Goal: Task Accomplishment & Management: Manage account settings

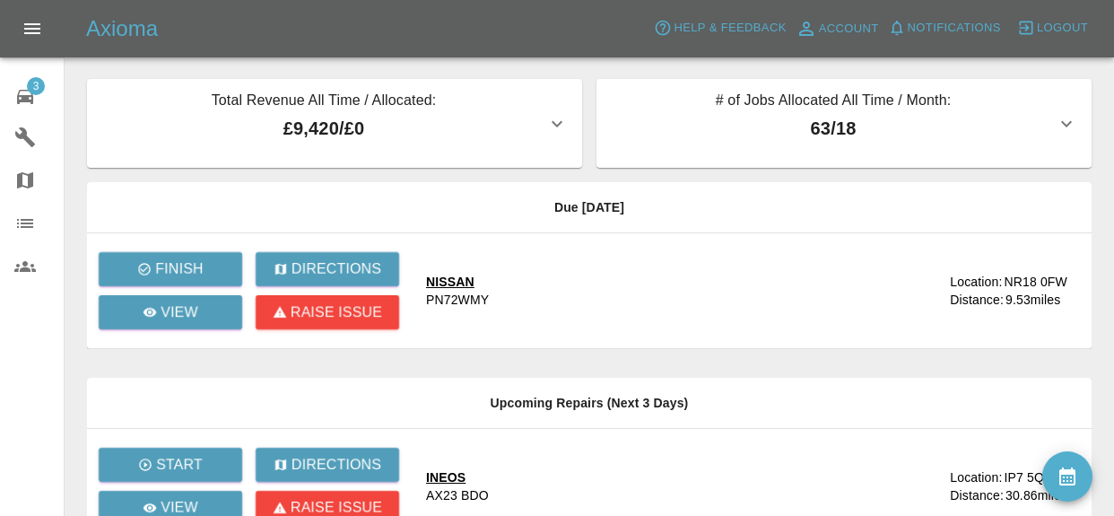
scroll to position [57, 0]
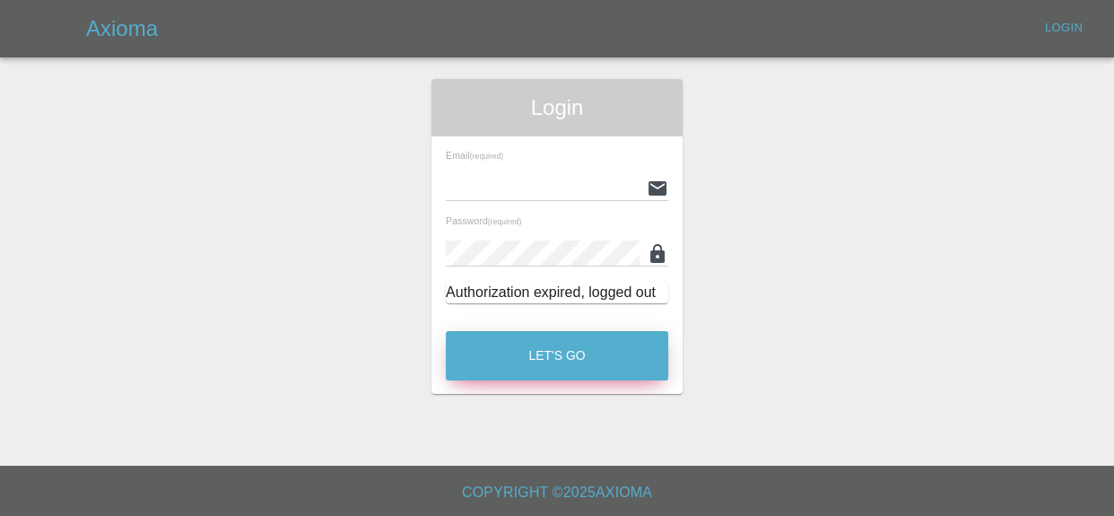
type input "kieron@ogpaintwork.uk"
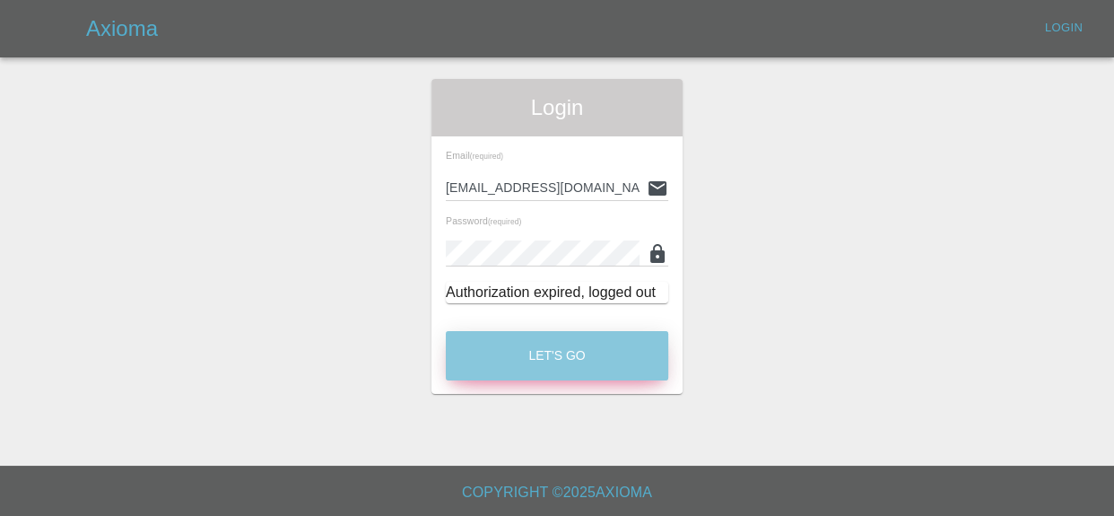
click at [603, 356] on button "Let's Go" at bounding box center [557, 355] width 223 height 49
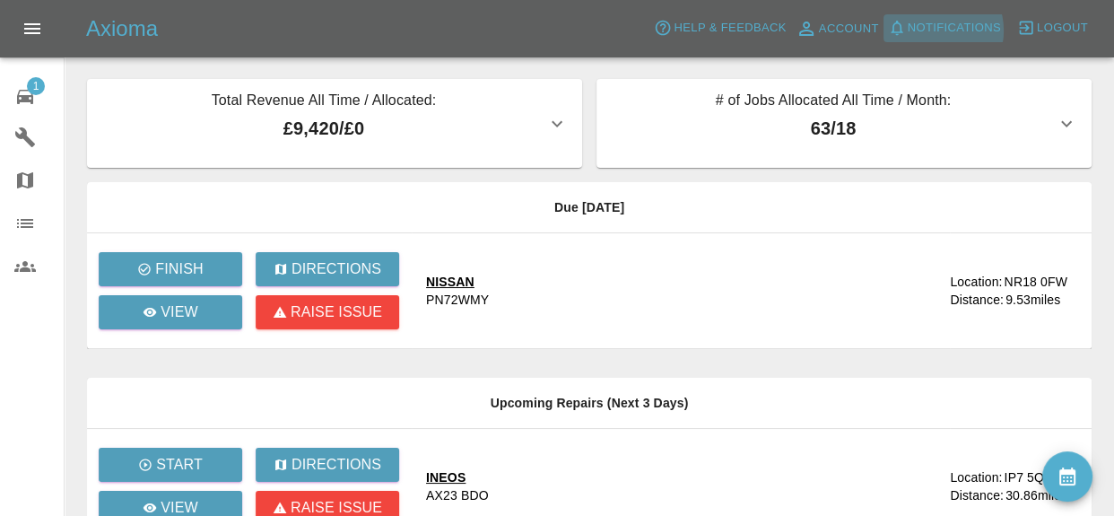
click at [946, 31] on span "Notifications" at bounding box center [954, 28] width 93 height 21
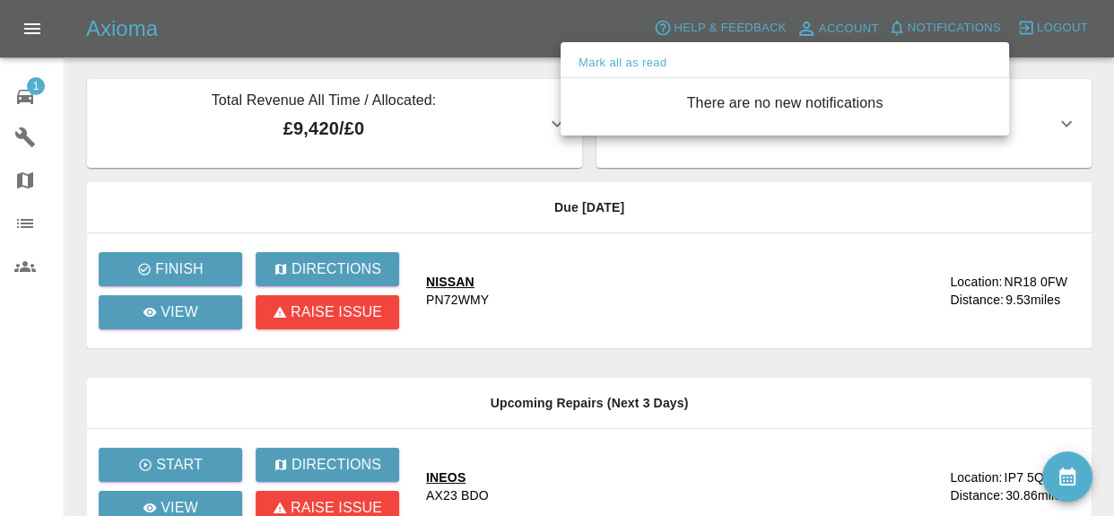
click at [640, 261] on div at bounding box center [557, 258] width 1114 height 516
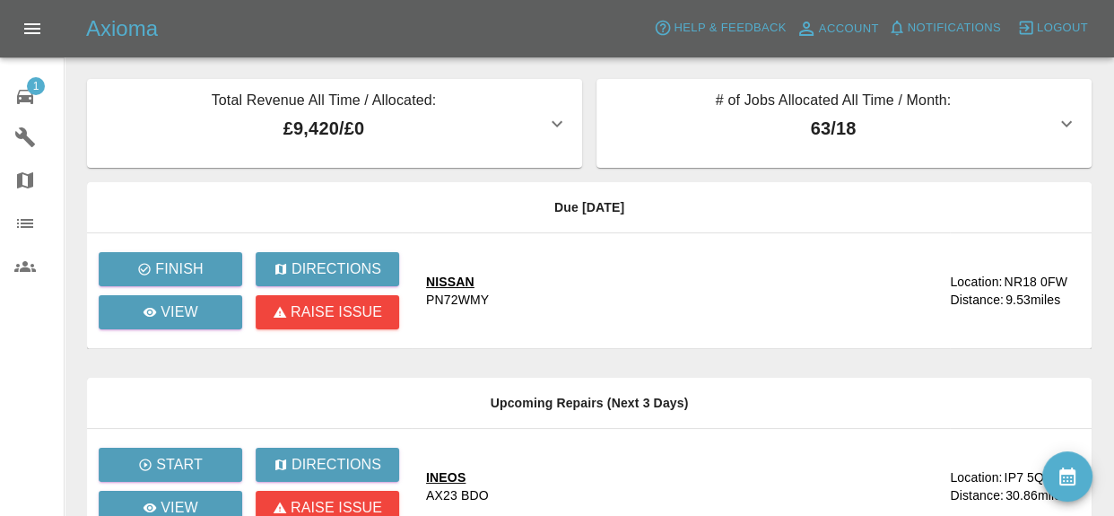
click at [896, 301] on div "NISSAN PN72WMY" at bounding box center [681, 291] width 510 height 36
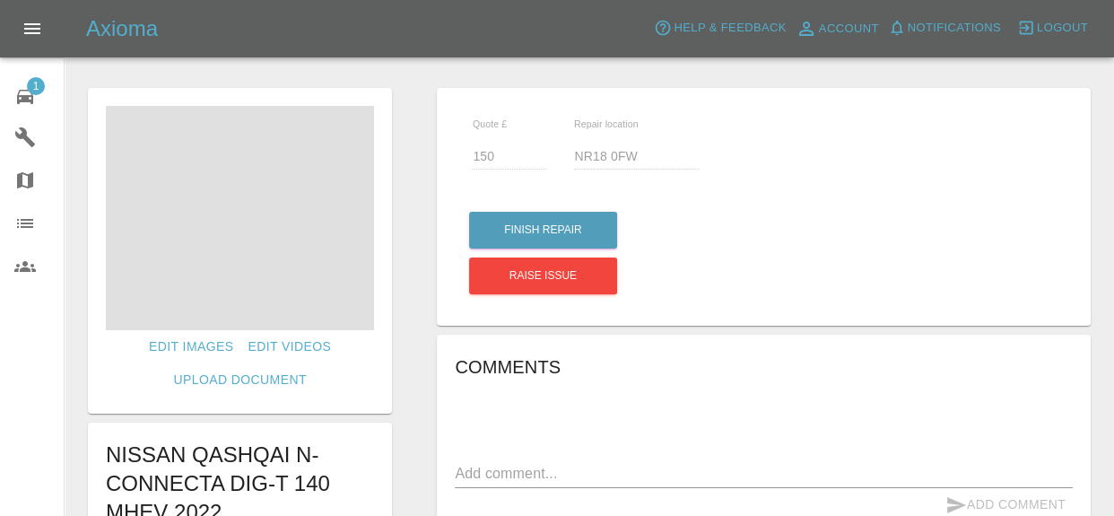
click at [896, 301] on div "Quote £ 150 Repair location NR18 0FW Finish Repair Raise issue" at bounding box center [764, 207] width 654 height 238
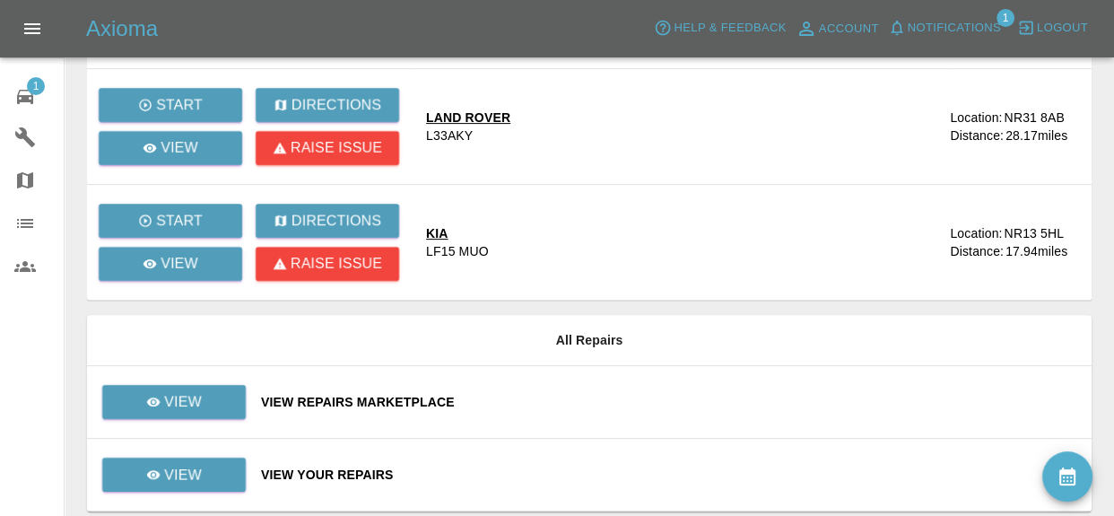
scroll to position [481, 0]
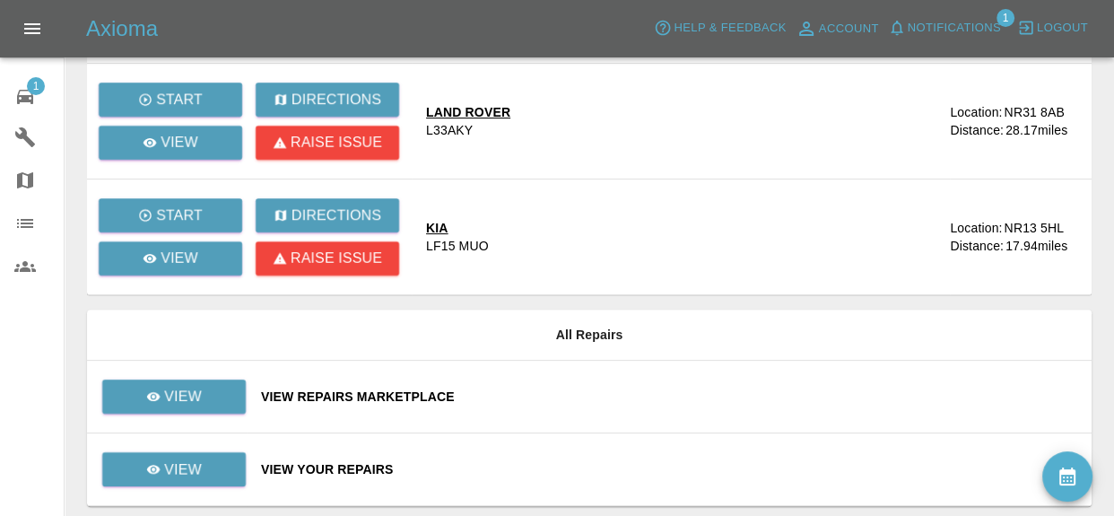
click at [967, 41] on span "Notifications 1" at bounding box center [945, 28] width 122 height 29
click at [967, 34] on span "Notifications" at bounding box center [954, 28] width 93 height 21
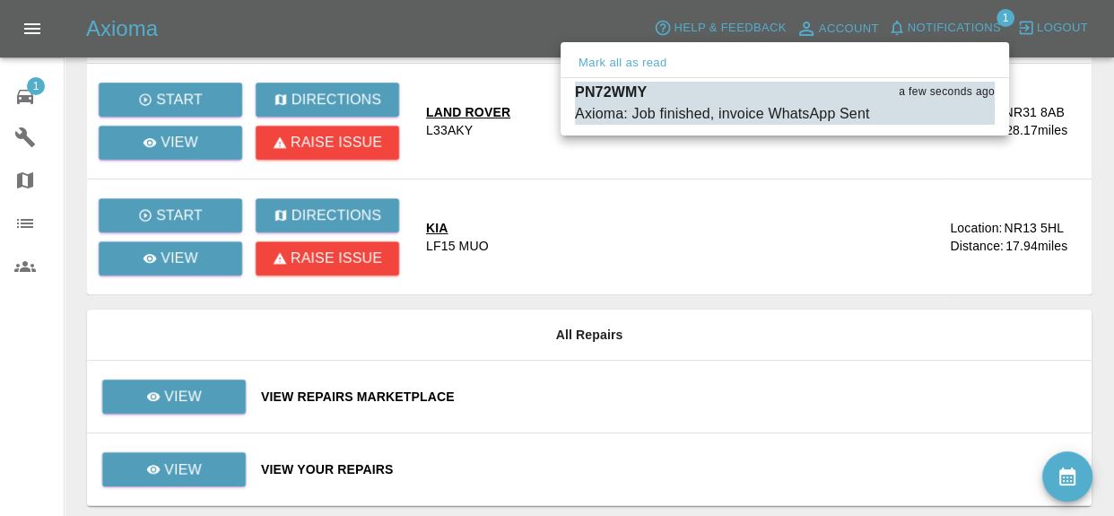
drag, startPoint x: 0, startPoint y: 107, endPoint x: 14, endPoint y: 92, distance: 20.3
click at [0, 104] on div at bounding box center [557, 258] width 1114 height 516
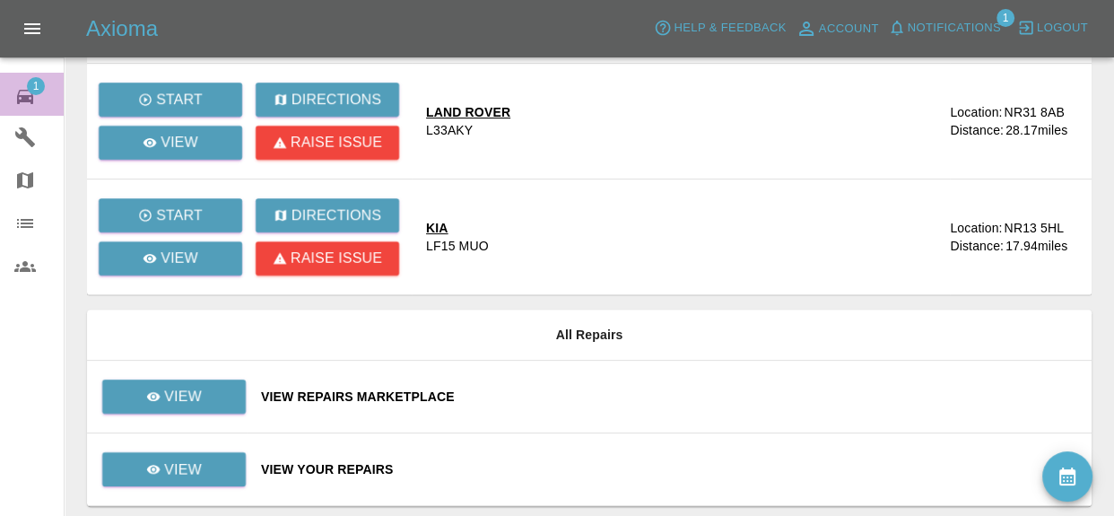
click at [37, 78] on span "1" at bounding box center [36, 86] width 18 height 18
click at [44, 85] on span "1" at bounding box center [36, 86] width 18 height 18
click at [958, 22] on span "Notifications" at bounding box center [954, 28] width 93 height 21
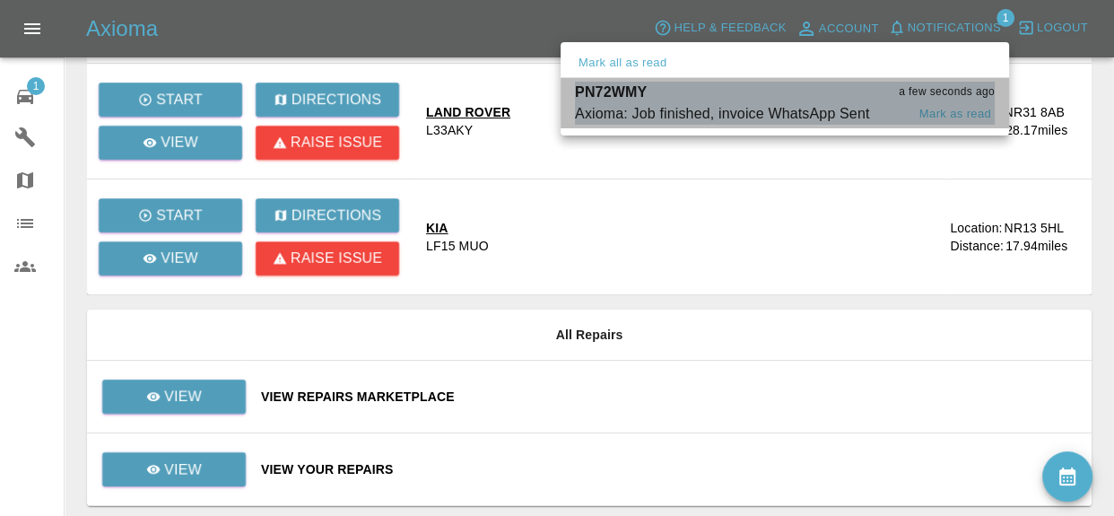
click at [869, 107] on span "Axioma: Job finished, invoice WhatsApp Sent" at bounding box center [740, 114] width 330 height 22
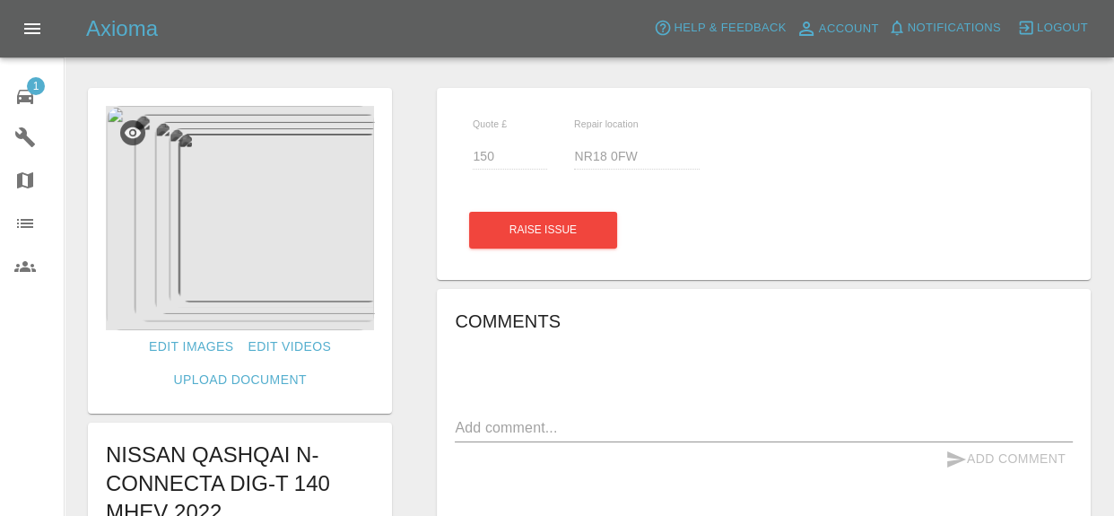
click at [30, 110] on link "1 Repair home" at bounding box center [32, 94] width 64 height 43
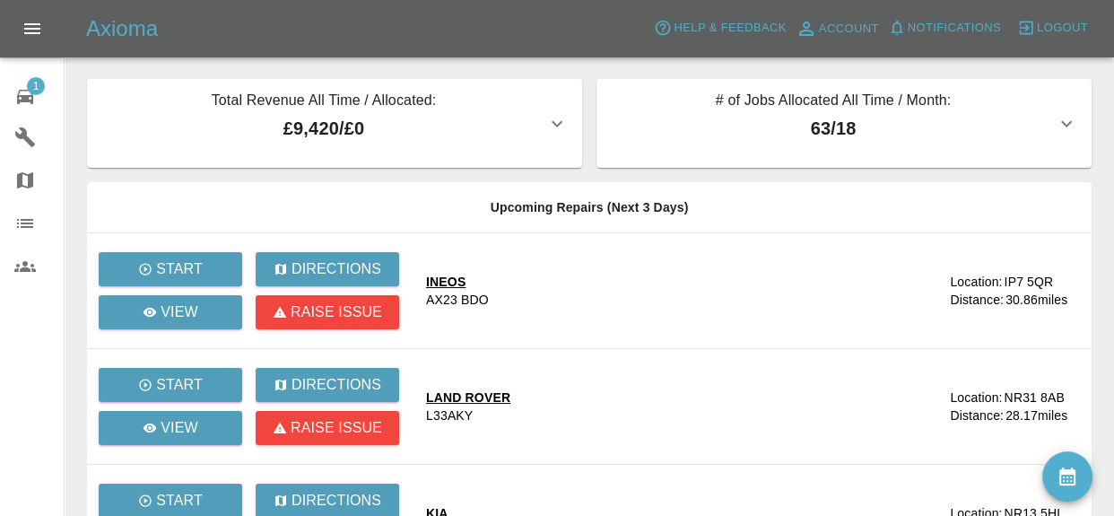
click at [24, 25] on icon "Open drawer" at bounding box center [33, 29] width 22 height 22
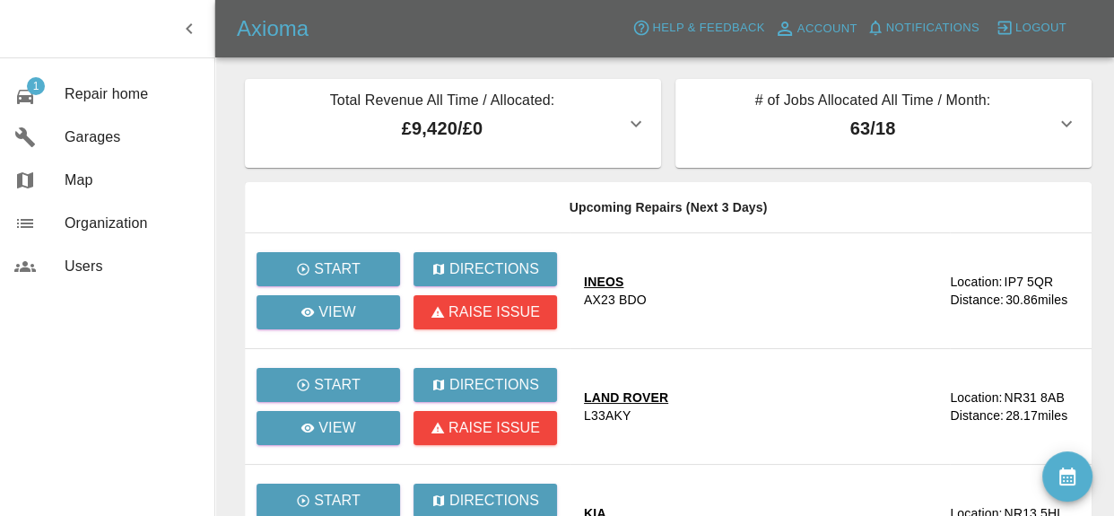
click at [289, 87] on button "Total Revenue All Time / Allocated: £9,420 / £0" at bounding box center [453, 123] width 416 height 89
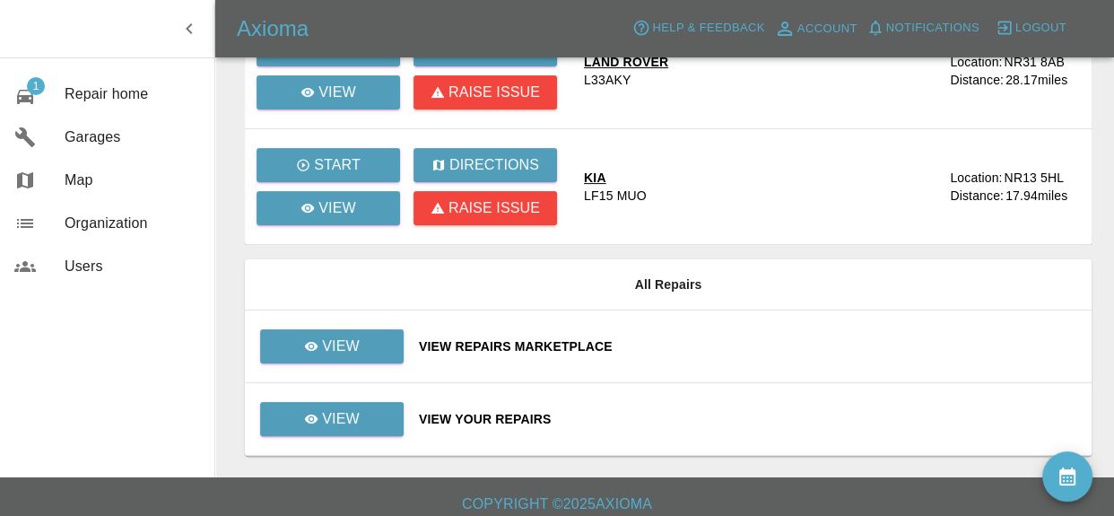
scroll to position [396, 0]
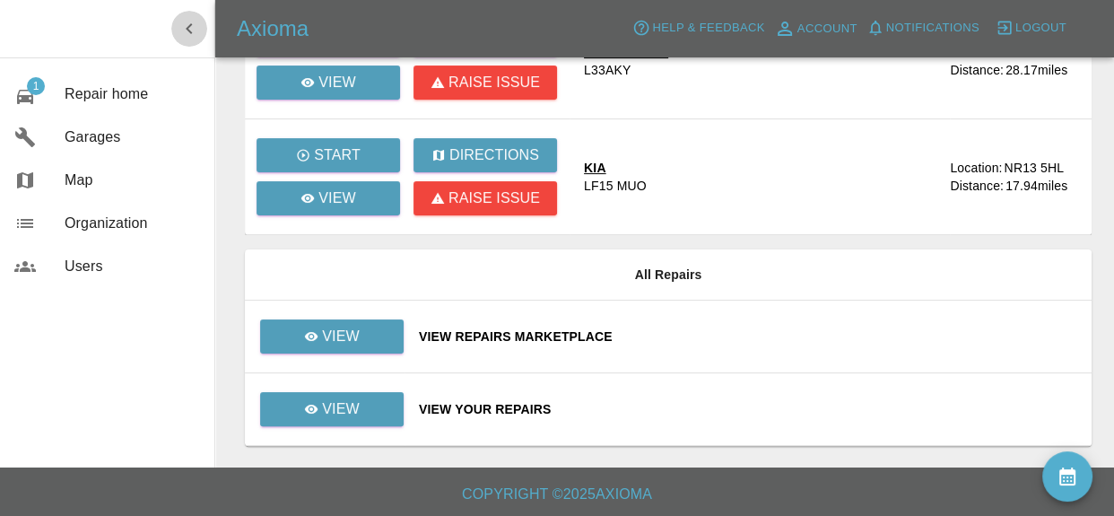
click at [188, 33] on icon "button" at bounding box center [190, 29] width 22 height 22
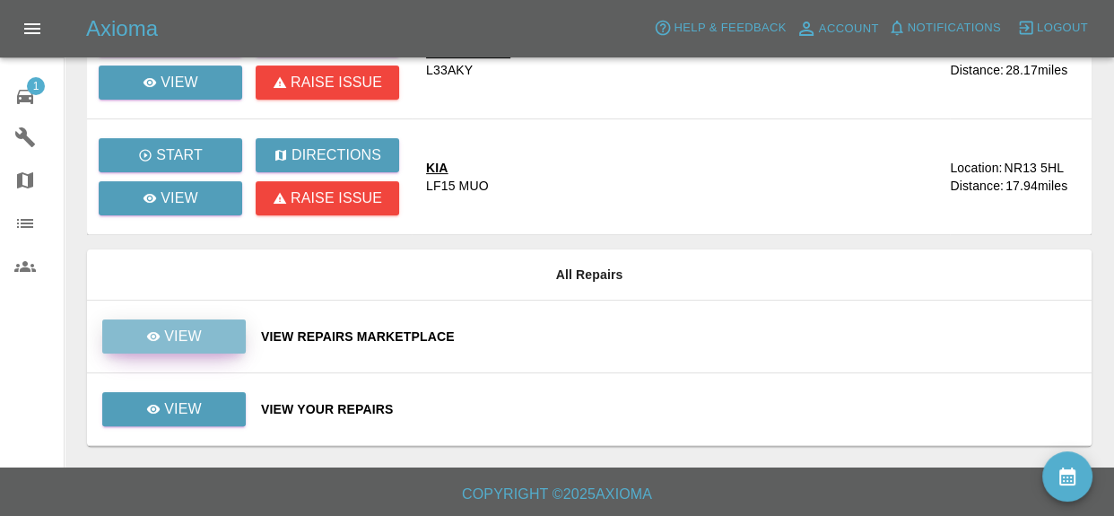
click at [231, 329] on link "View" at bounding box center [174, 336] width 144 height 34
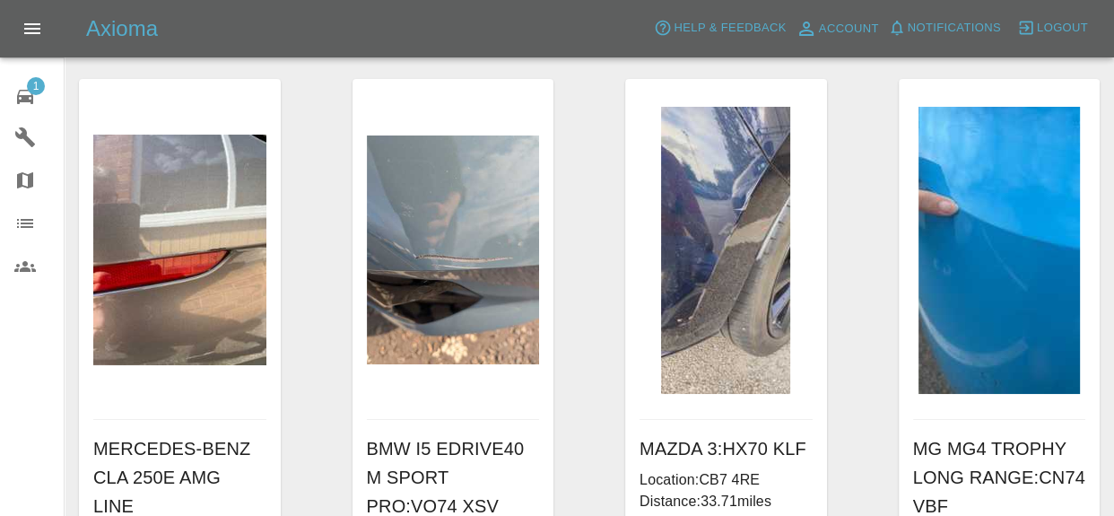
click at [25, 147] on icon at bounding box center [25, 138] width 22 height 22
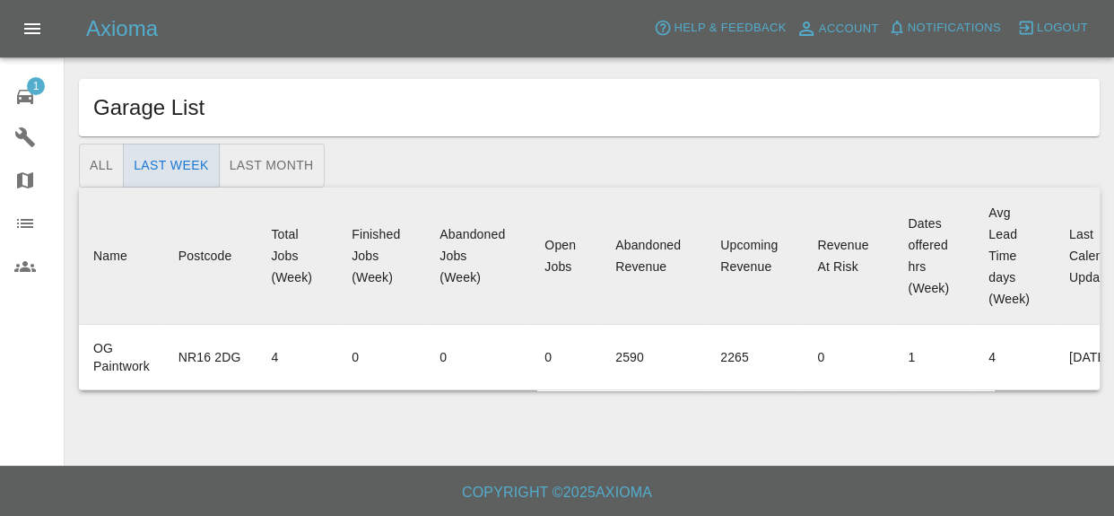
click at [44, 188] on div at bounding box center [39, 181] width 50 height 22
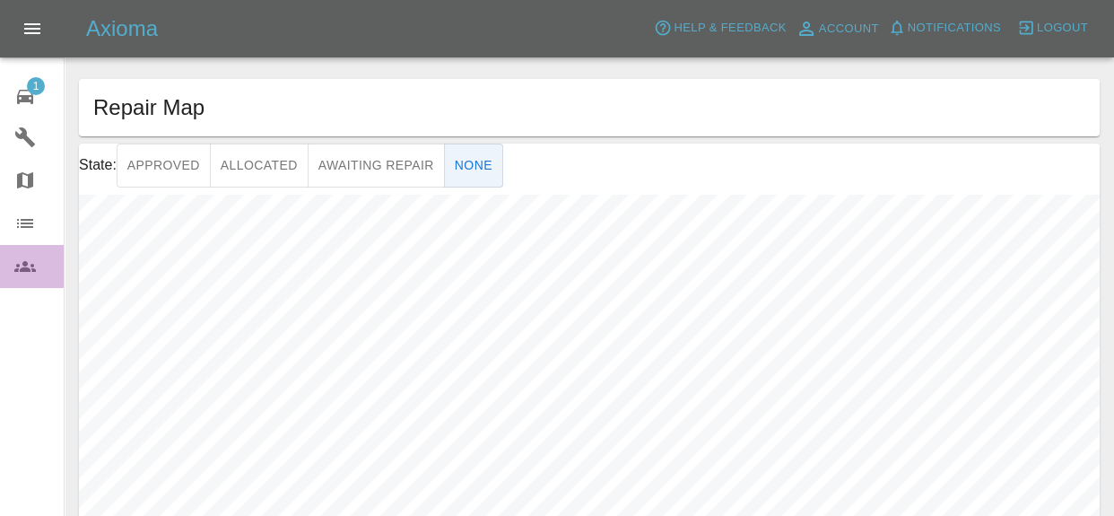
click at [27, 263] on icon at bounding box center [25, 266] width 22 height 11
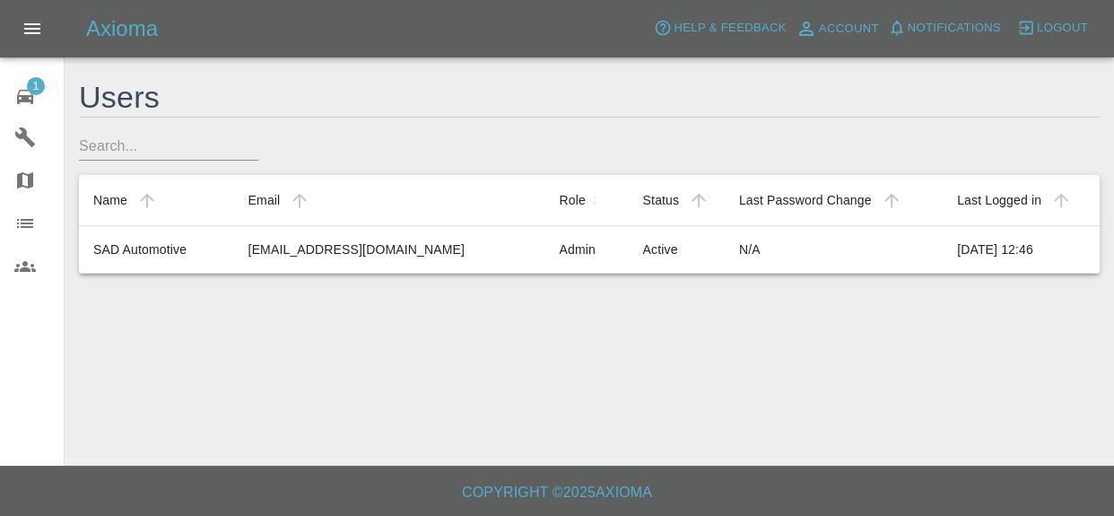
click at [30, 222] on icon at bounding box center [25, 223] width 16 height 9
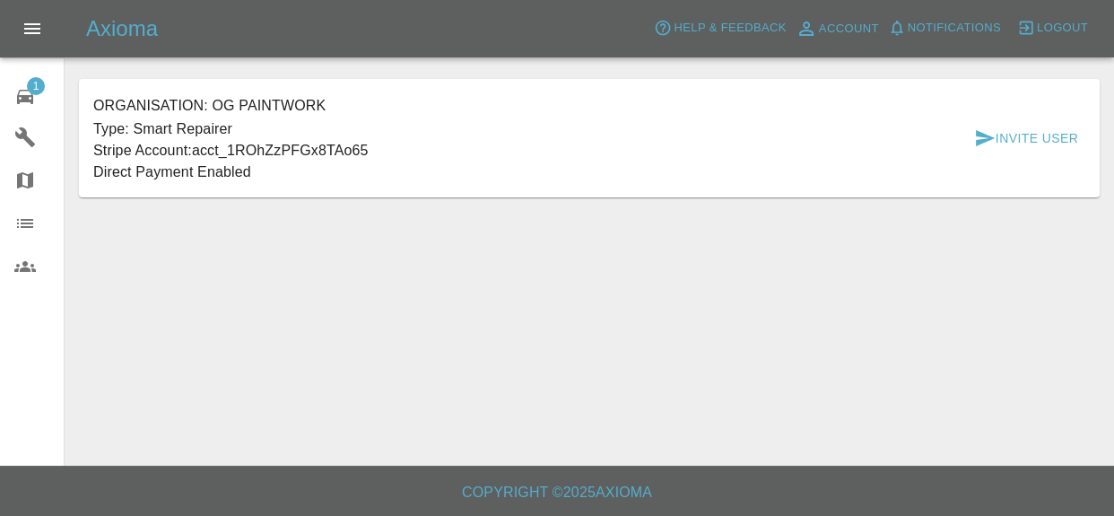
click at [24, 31] on icon "Open drawer" at bounding box center [33, 29] width 22 height 22
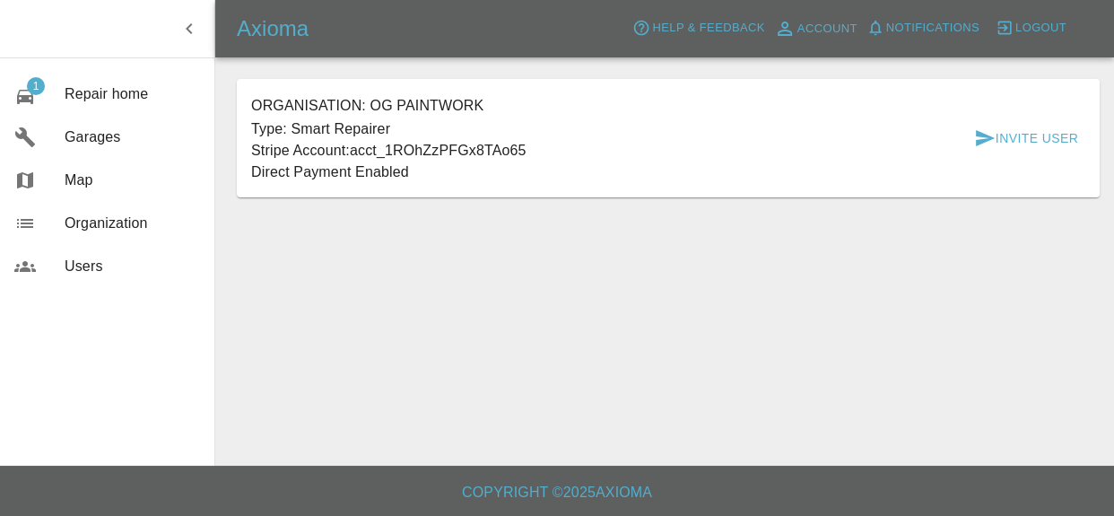
click at [196, 36] on icon "button" at bounding box center [190, 29] width 22 height 22
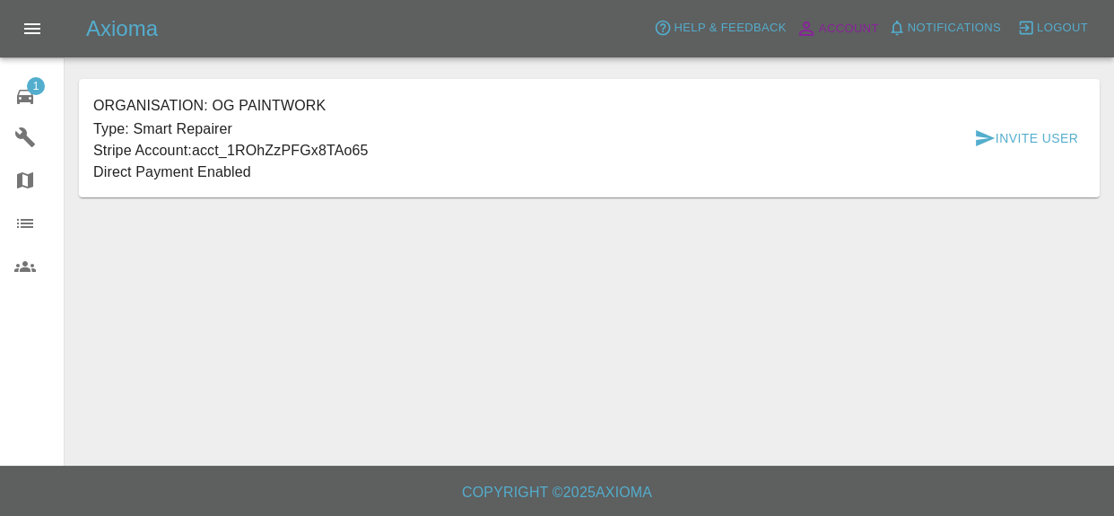
click at [849, 39] on link "Account" at bounding box center [837, 28] width 92 height 29
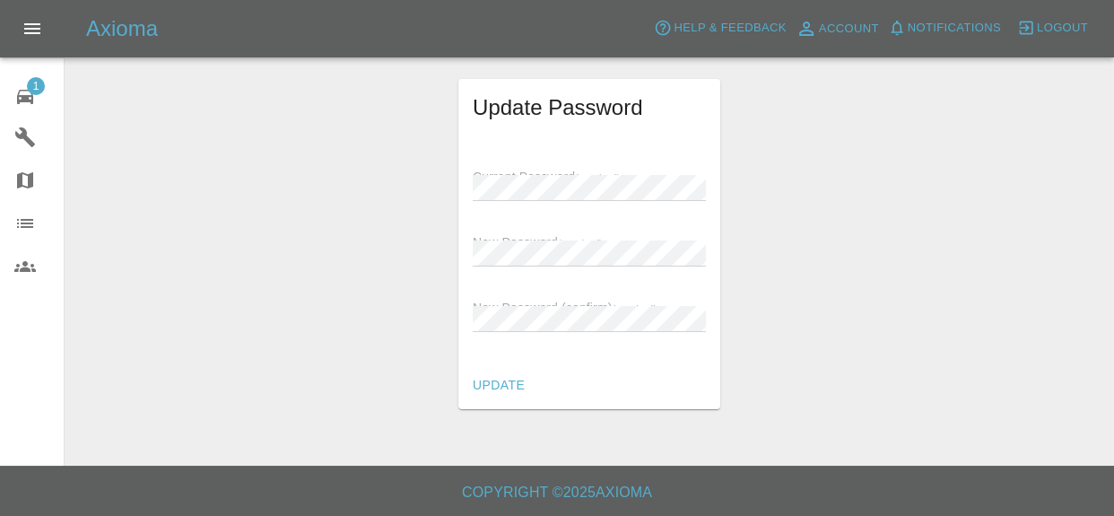
click at [952, 33] on span "Notifications" at bounding box center [954, 28] width 93 height 21
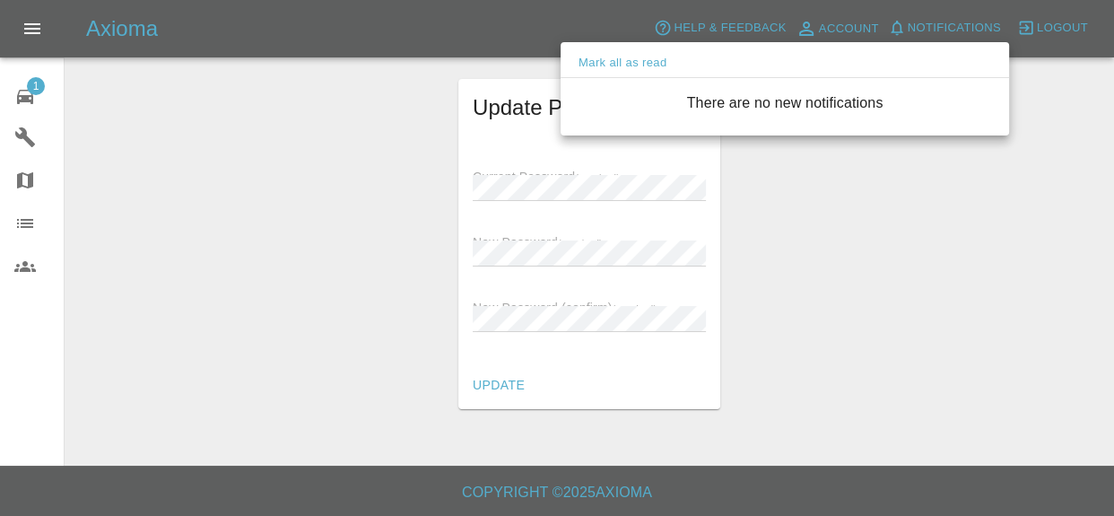
click at [854, 314] on div at bounding box center [557, 258] width 1114 height 516
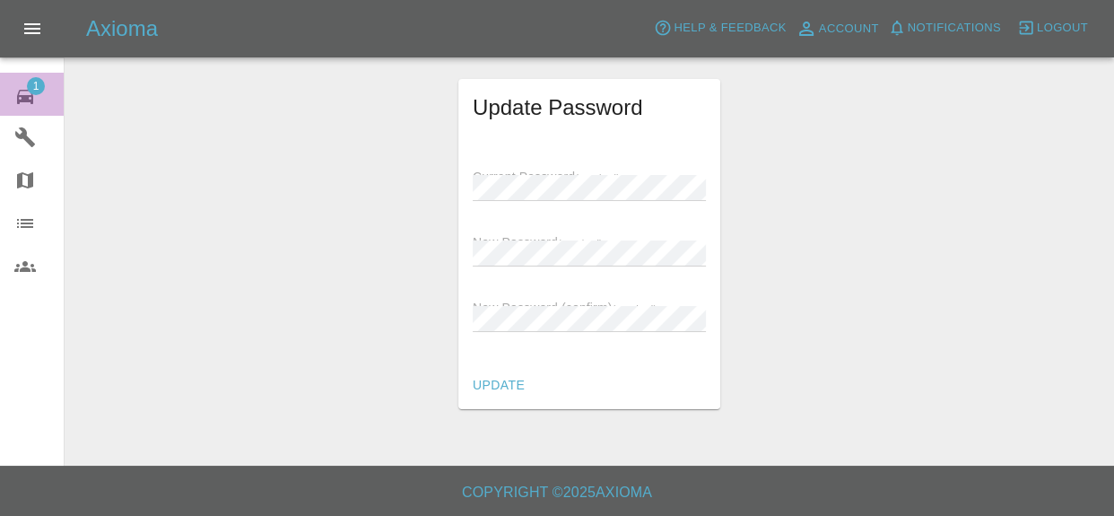
click at [36, 109] on link "1 Repair home" at bounding box center [32, 94] width 64 height 43
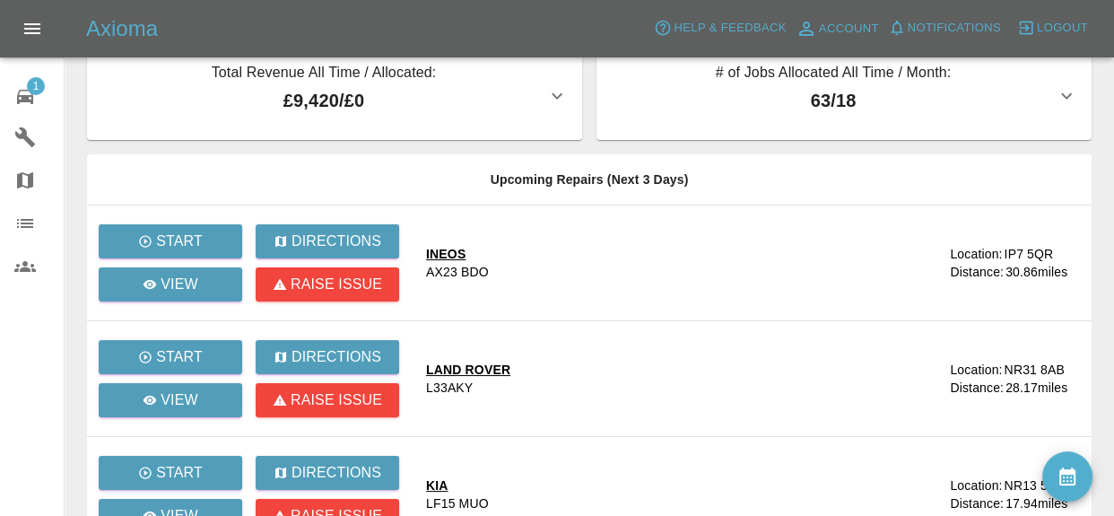
scroll to position [345, 0]
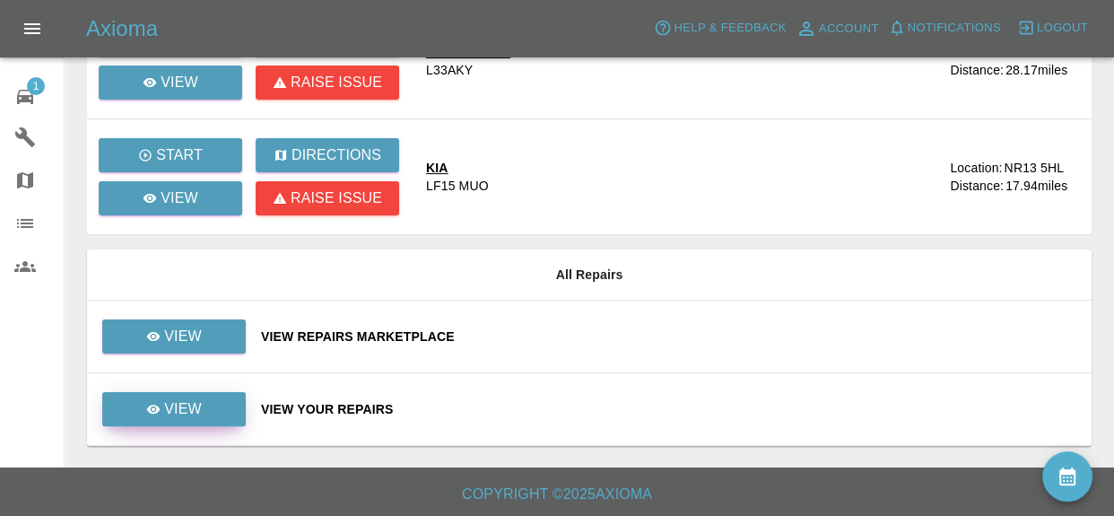
click at [187, 423] on link "View" at bounding box center [174, 409] width 144 height 34
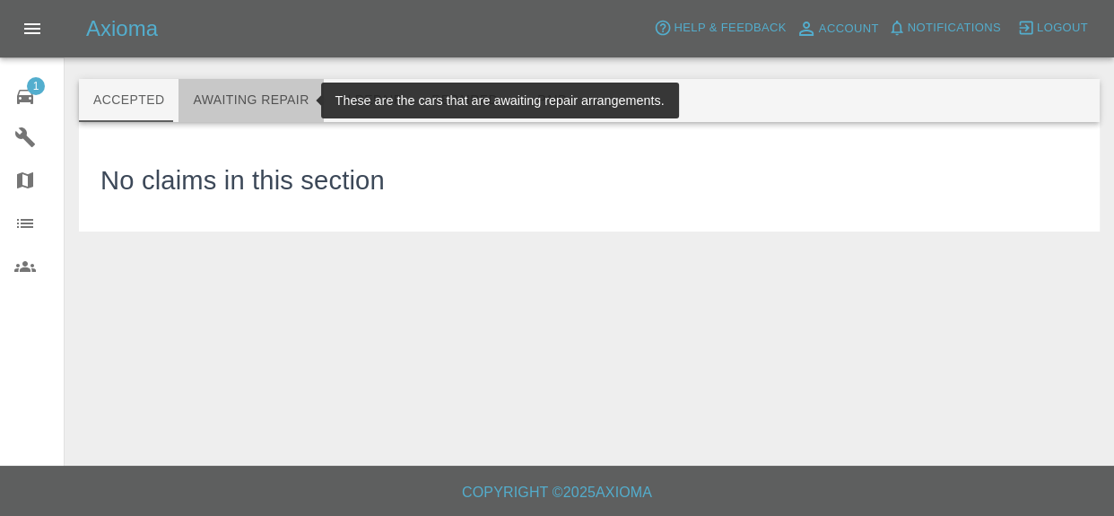
click at [271, 102] on button "Awaiting Repair" at bounding box center [251, 100] width 144 height 43
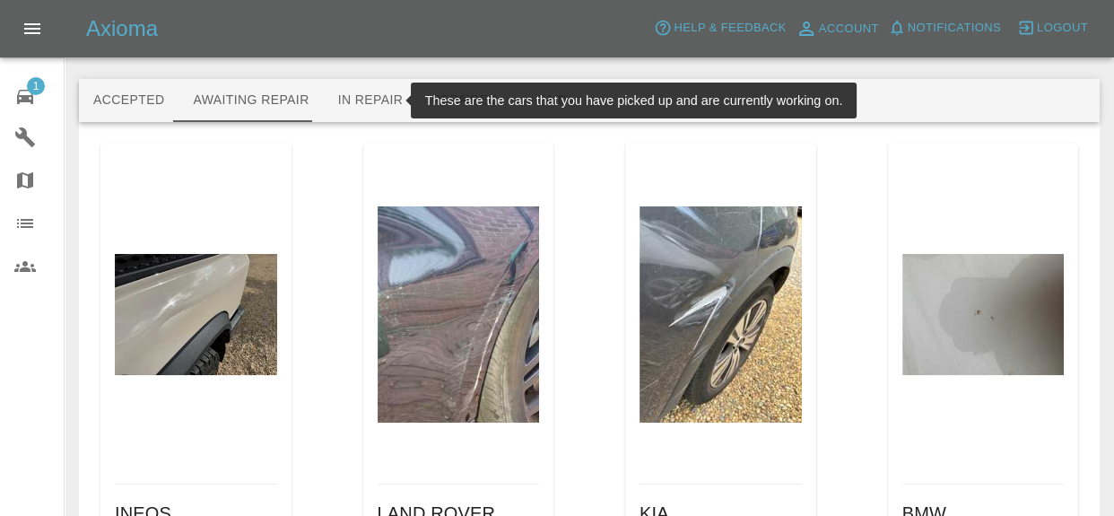
click at [358, 114] on button "In Repair" at bounding box center [371, 100] width 94 height 43
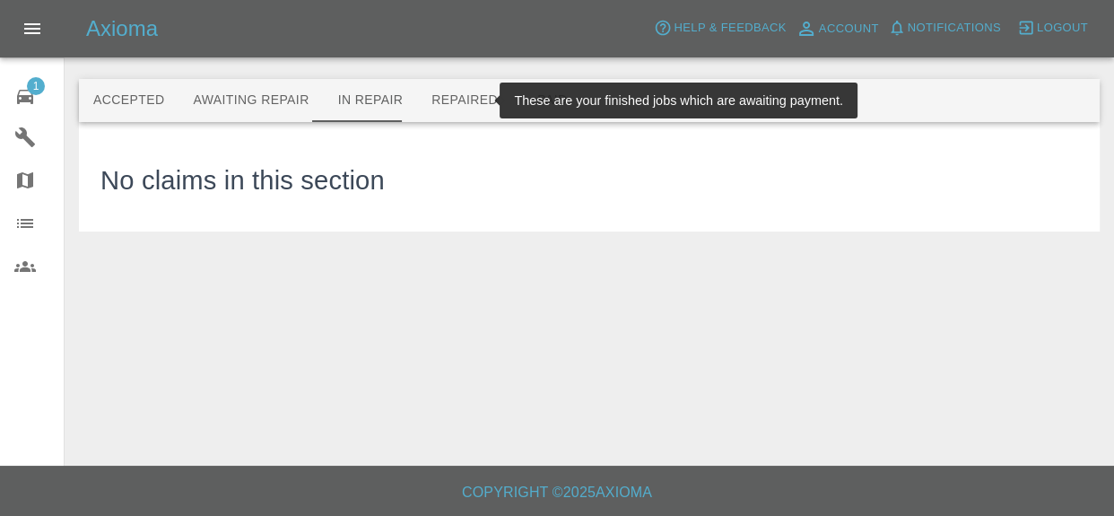
click at [466, 110] on button "Repaired" at bounding box center [464, 100] width 95 height 43
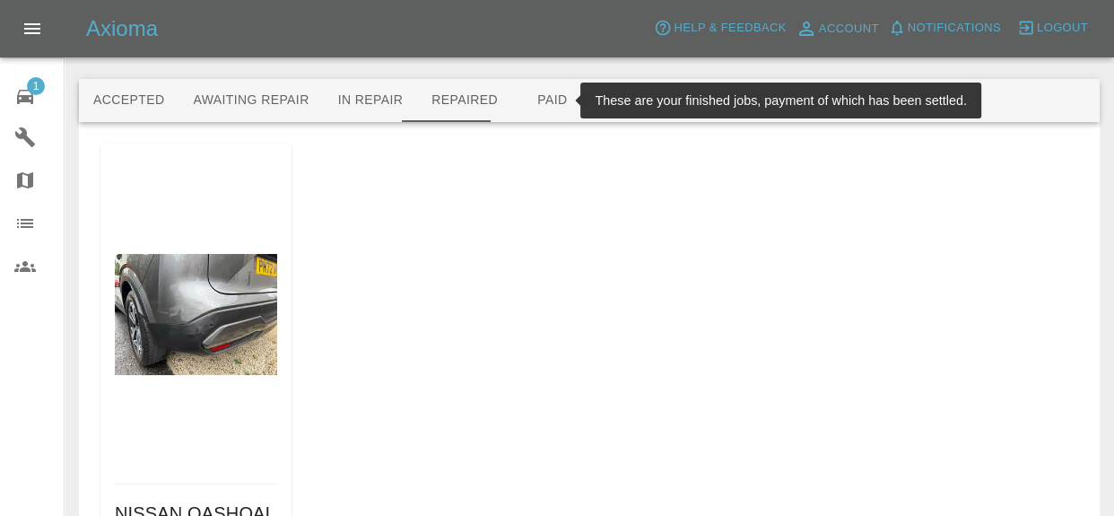
click at [537, 111] on button "Paid" at bounding box center [552, 100] width 81 height 43
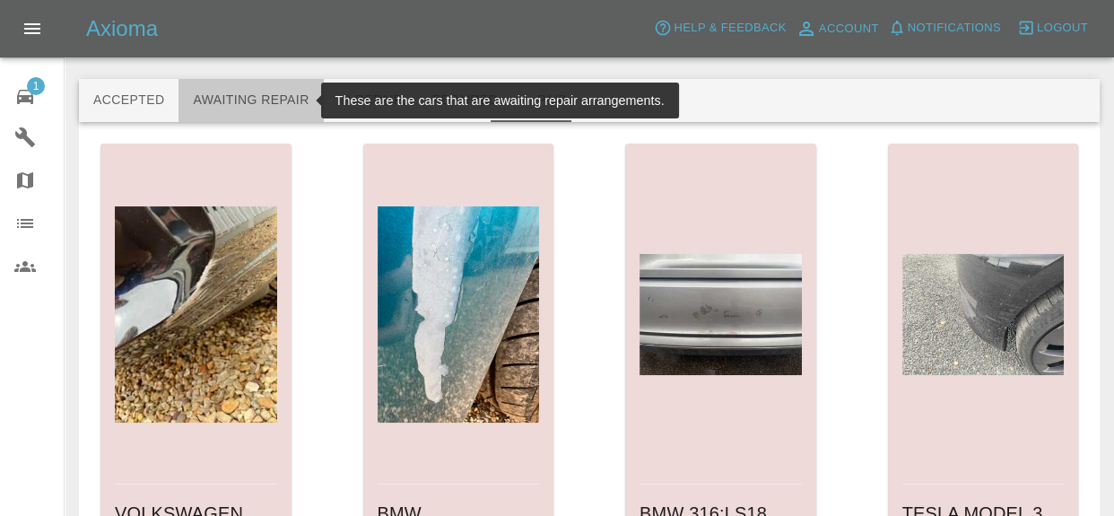
click at [243, 112] on button "Awaiting Repair" at bounding box center [251, 100] width 144 height 43
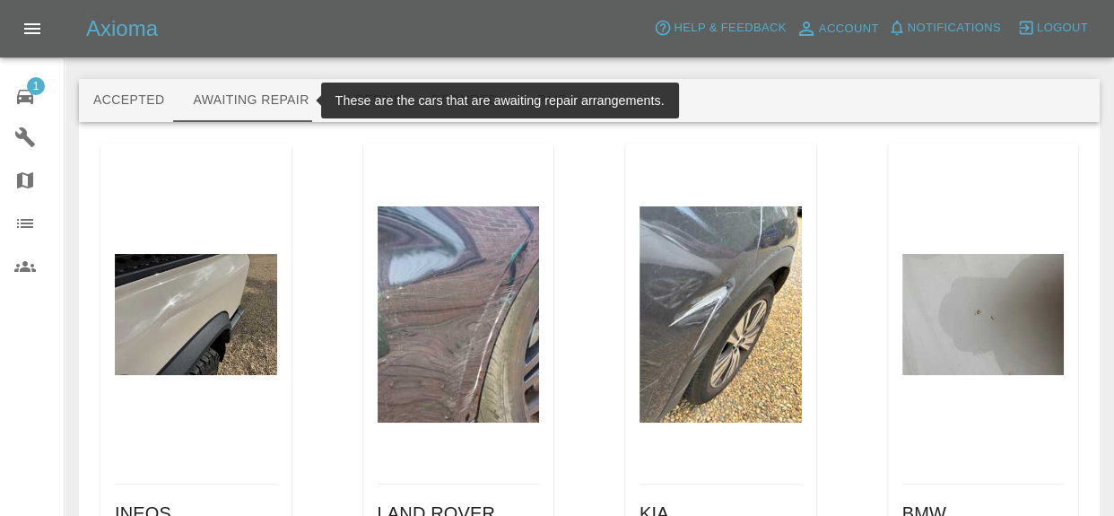
click at [14, 82] on div "1" at bounding box center [39, 95] width 50 height 26
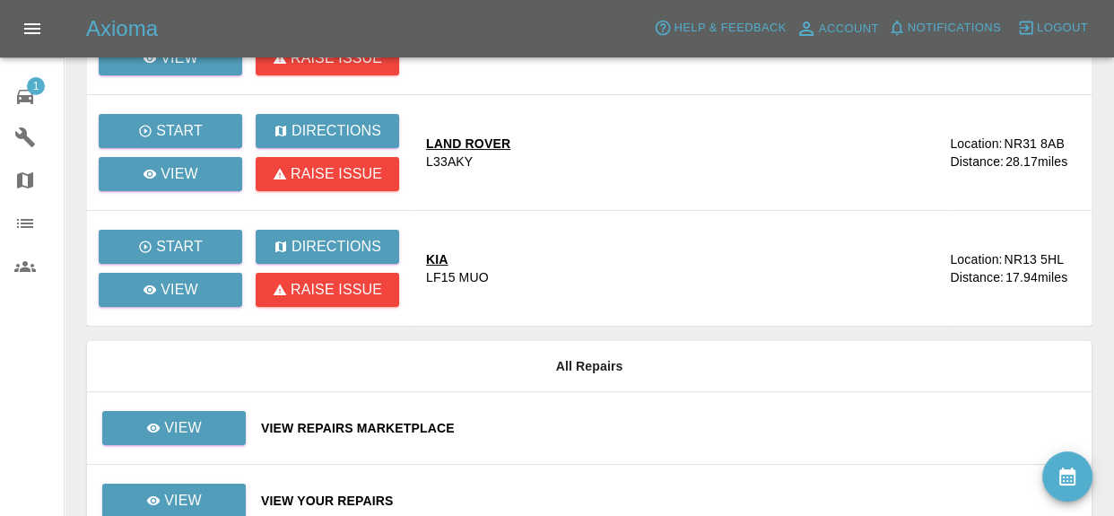
scroll to position [345, 0]
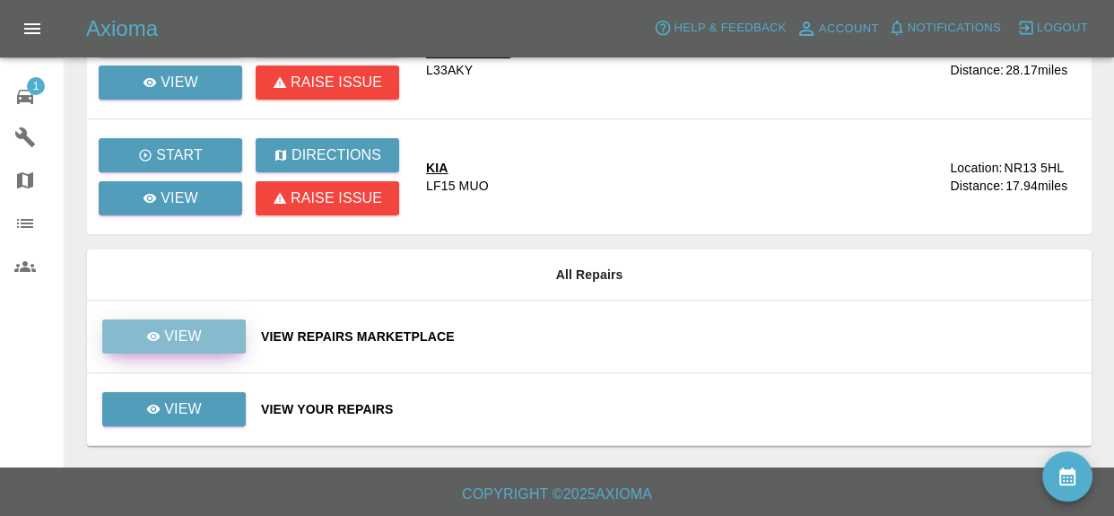
click at [155, 332] on icon at bounding box center [153, 336] width 13 height 9
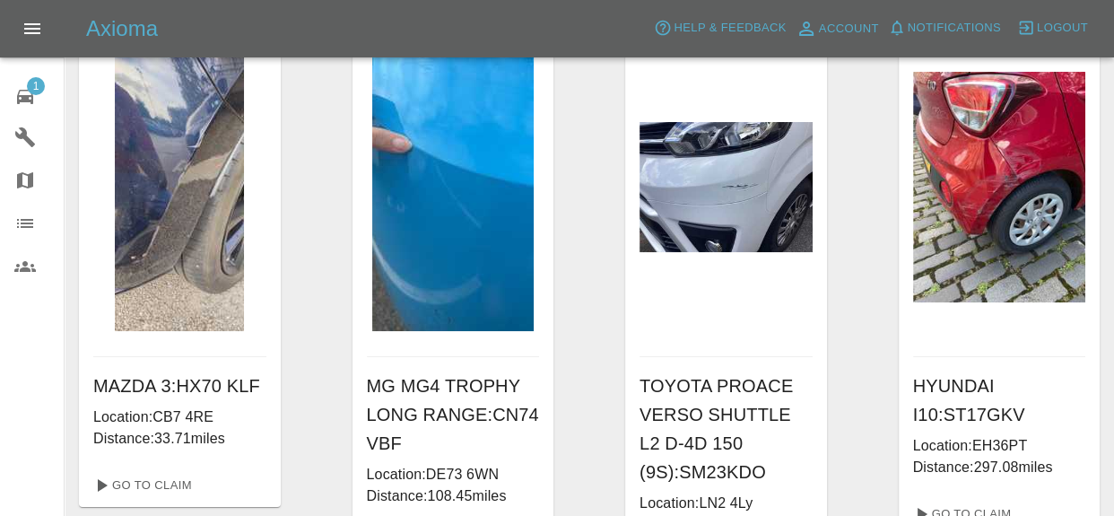
scroll to position [142, 0]
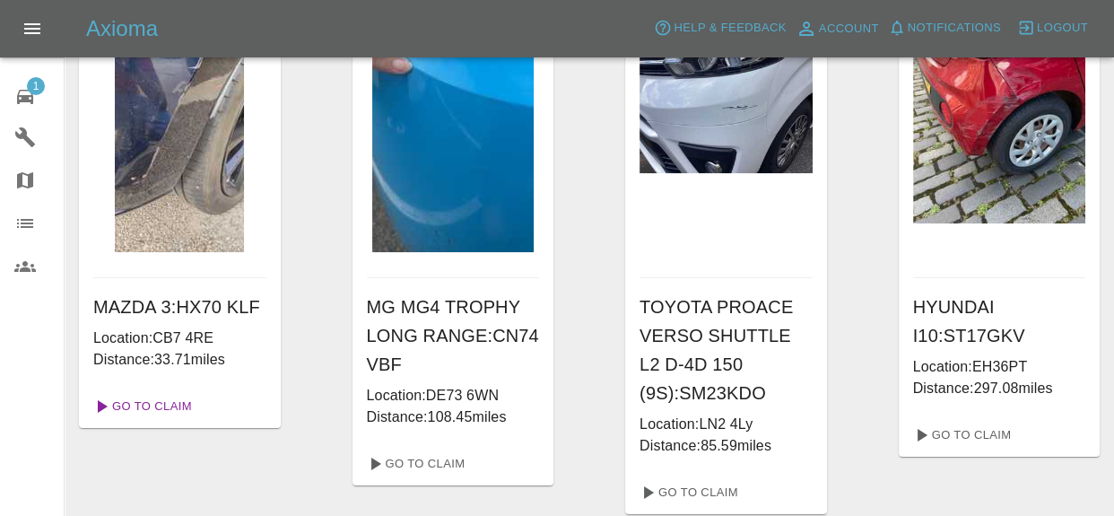
click at [178, 414] on link "Go To Claim" at bounding box center [141, 406] width 110 height 29
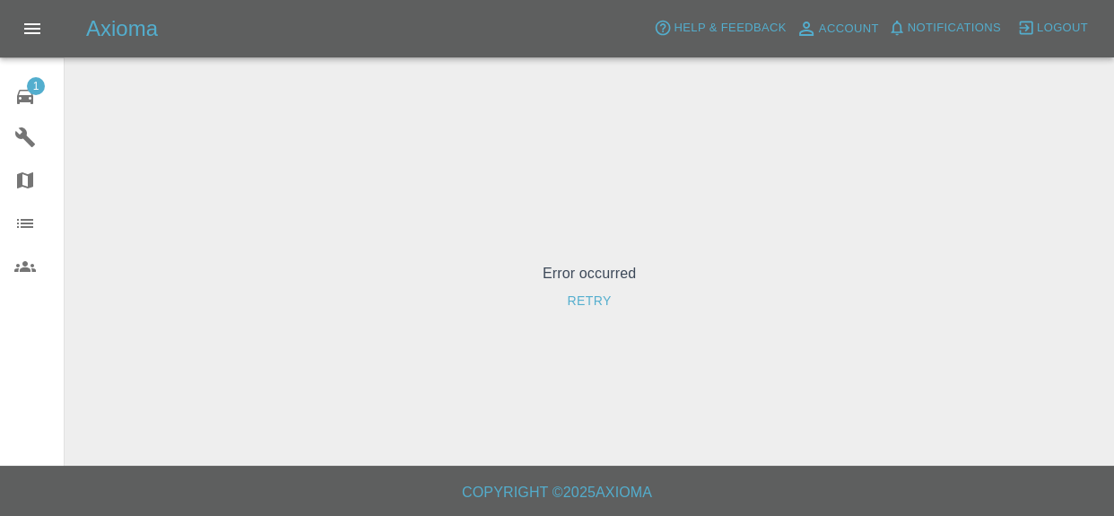
click at [605, 297] on button "Retry" at bounding box center [589, 300] width 58 height 33
click at [600, 302] on button "Retry" at bounding box center [589, 300] width 58 height 33
click at [7, 98] on link "1 Repair home" at bounding box center [32, 94] width 64 height 43
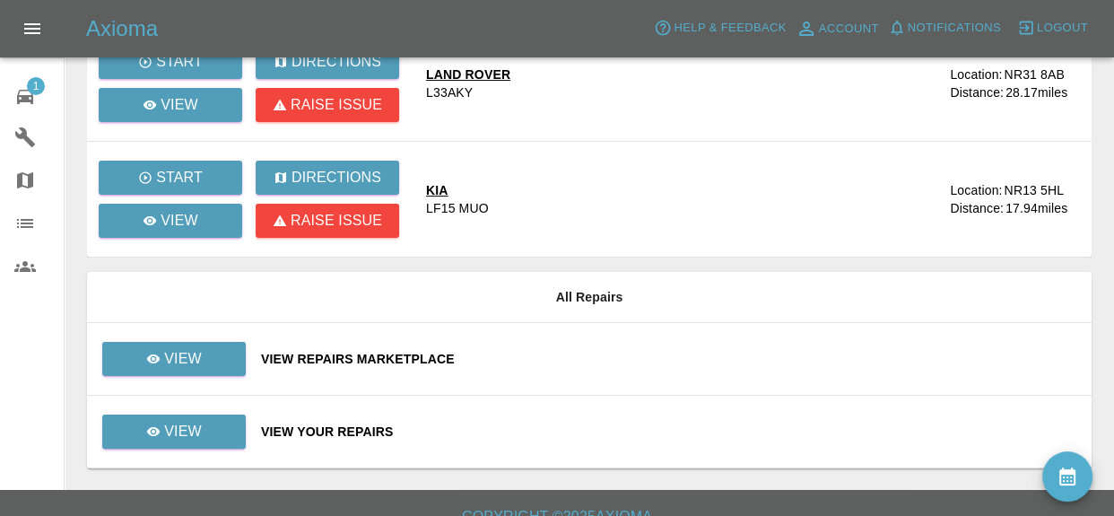
scroll to position [345, 0]
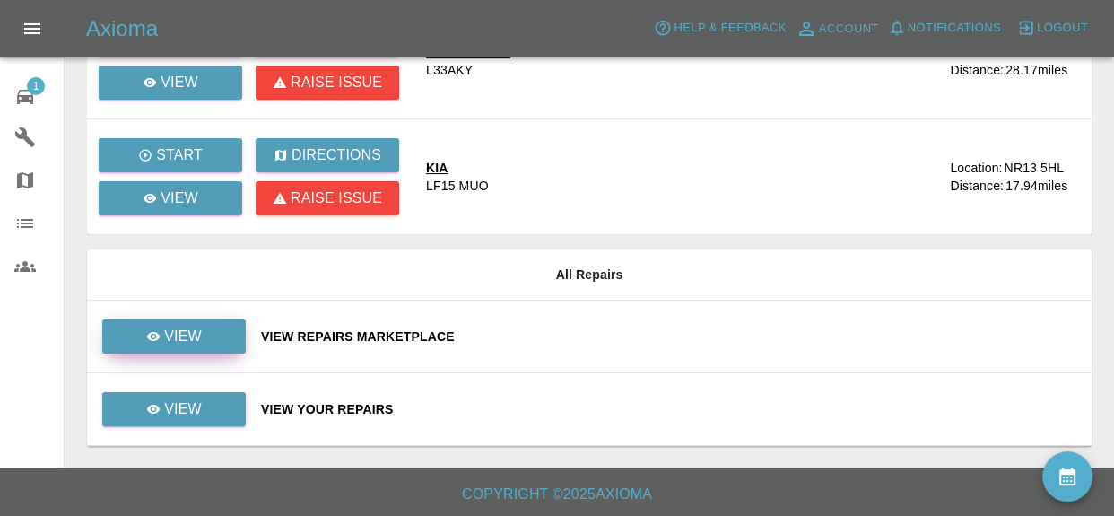
click at [199, 336] on p "View" at bounding box center [183, 337] width 38 height 22
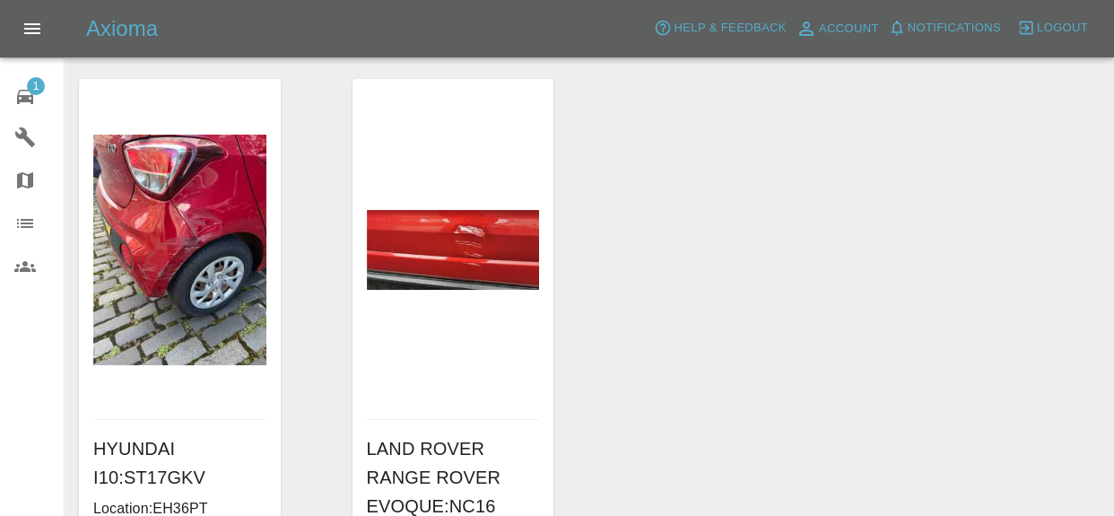
click at [31, 81] on span "1" at bounding box center [36, 86] width 18 height 18
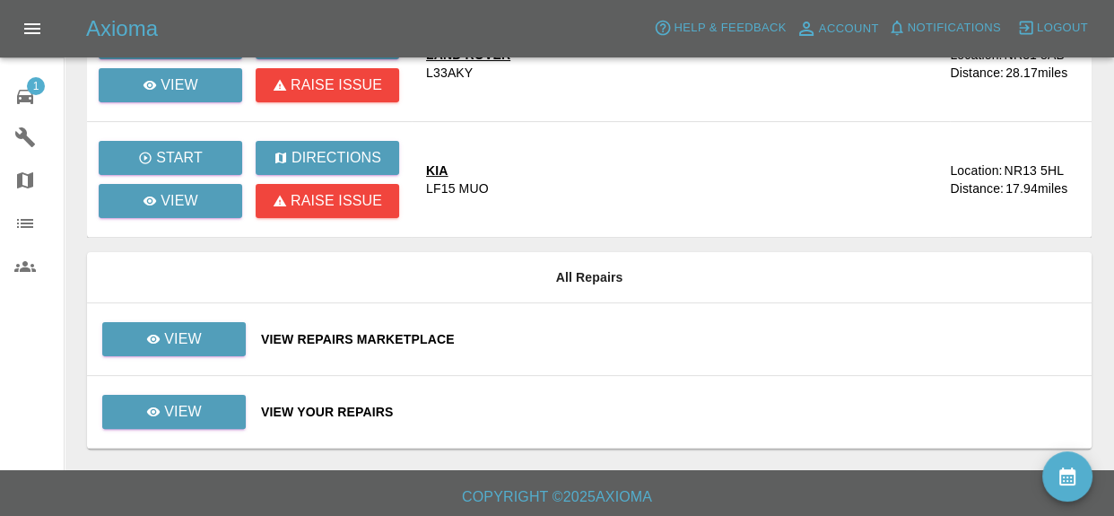
scroll to position [345, 0]
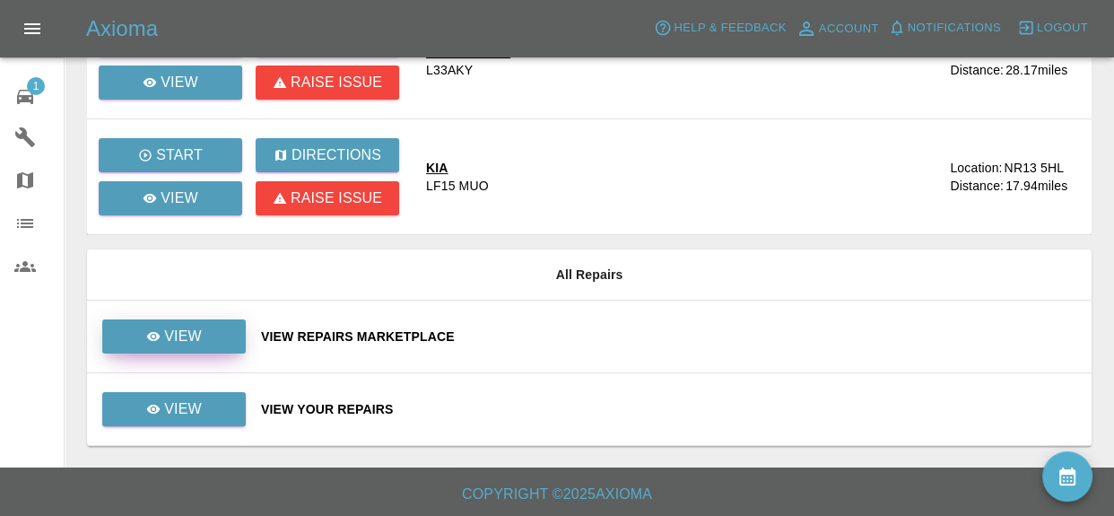
click at [237, 337] on link "View" at bounding box center [174, 336] width 144 height 34
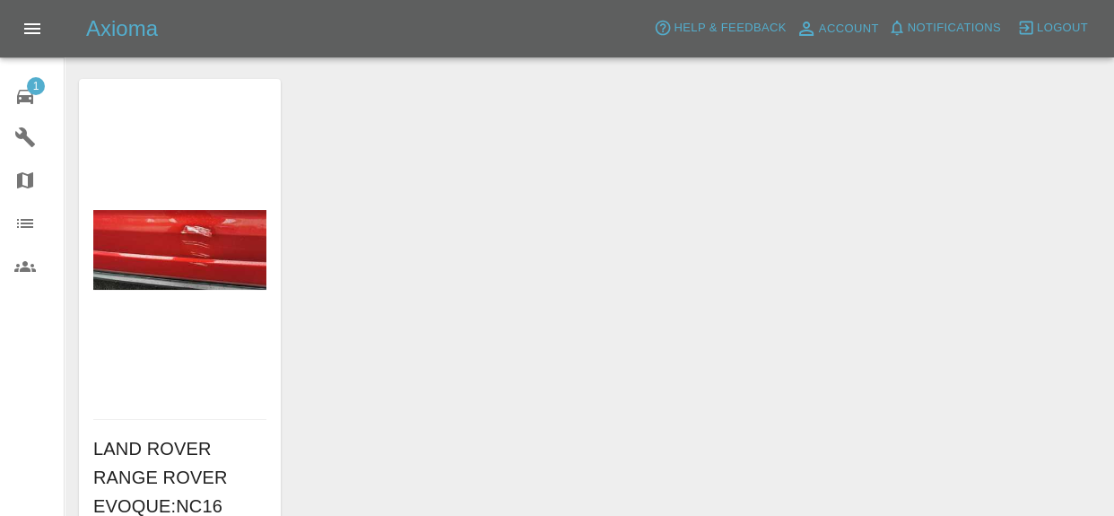
click at [39, 101] on div "1" at bounding box center [39, 95] width 50 height 26
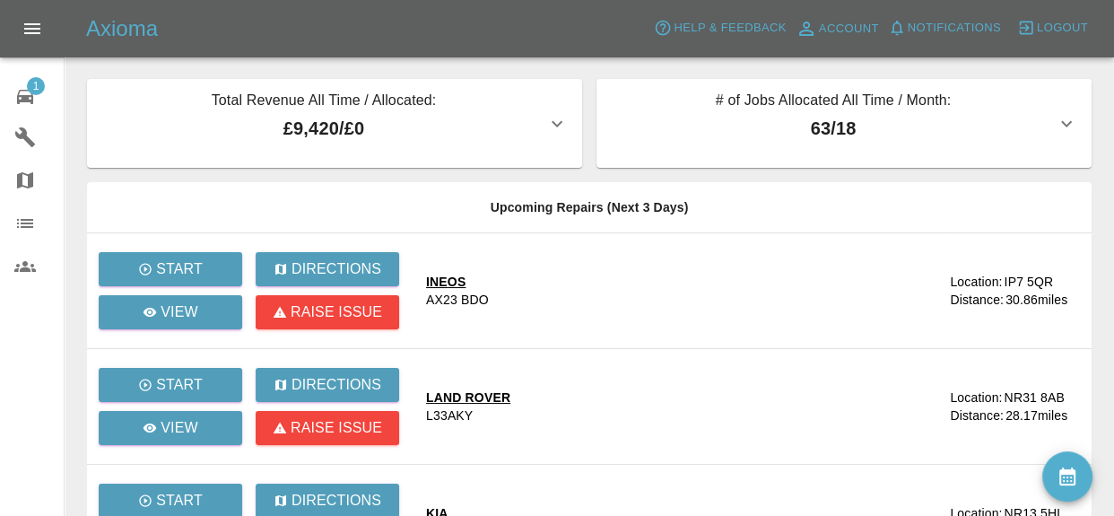
click at [879, 142] on div "# of Jobs Allocated All Time / Month: 63 / 18" at bounding box center [833, 123] width 445 height 67
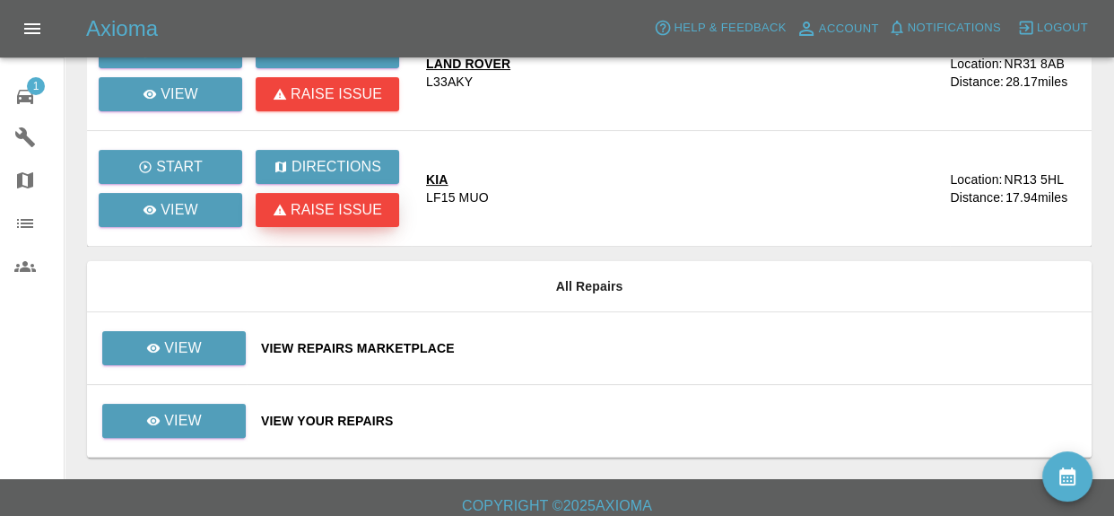
scroll to position [396, 0]
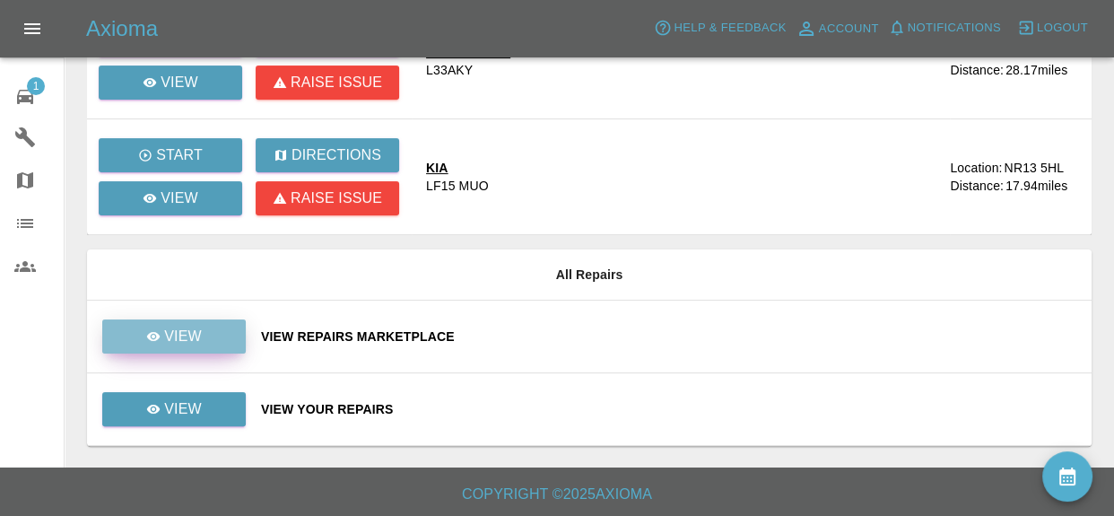
click at [180, 338] on p "View" at bounding box center [183, 337] width 38 height 22
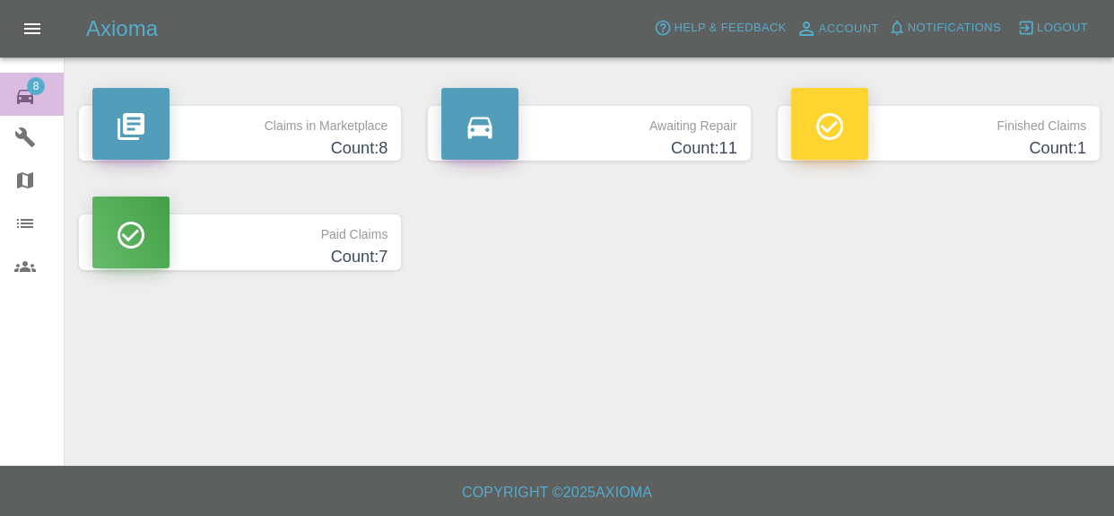
click at [39, 89] on span "8" at bounding box center [36, 86] width 18 height 18
click at [39, 90] on span "8" at bounding box center [36, 86] width 18 height 18
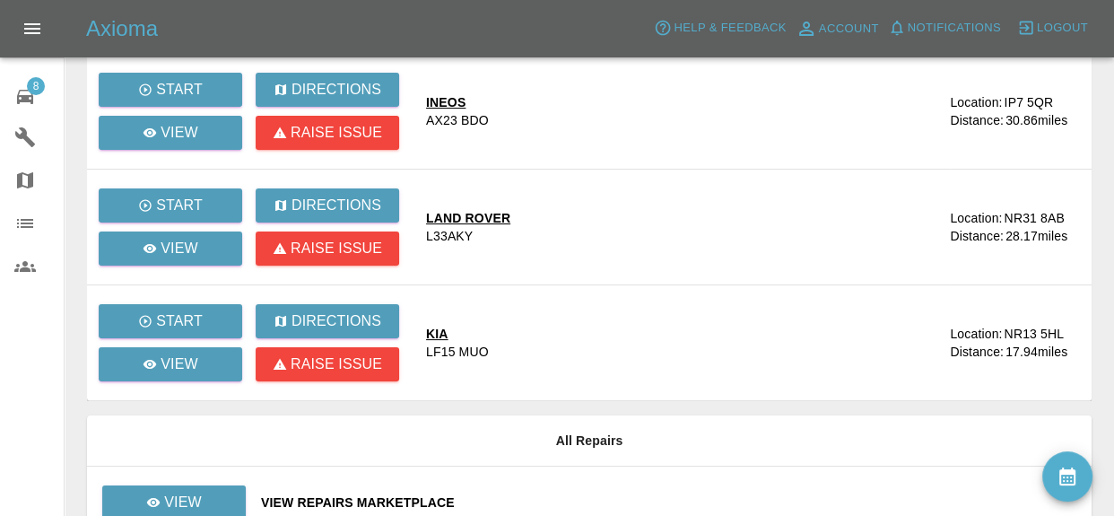
scroll to position [345, 0]
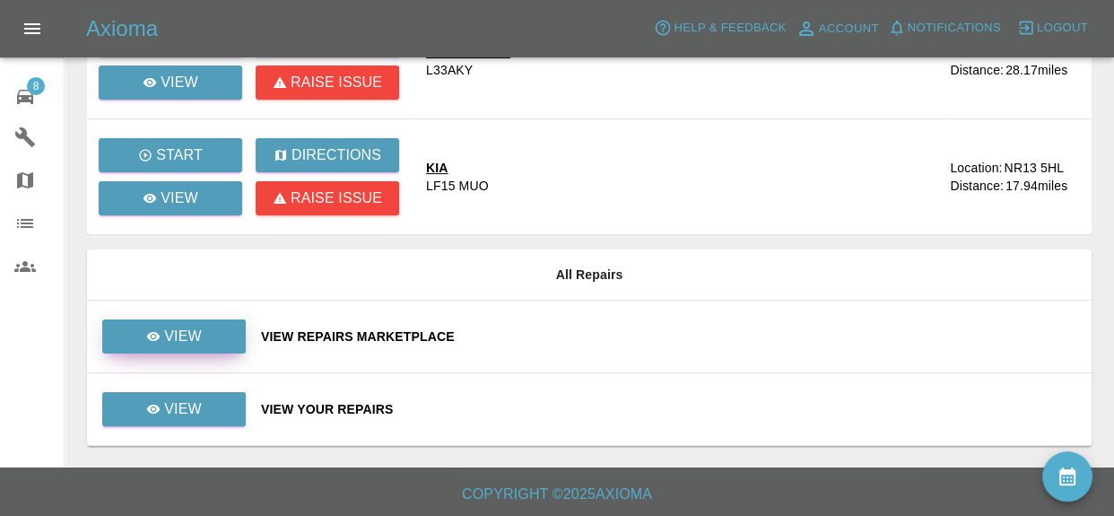
click at [131, 331] on link "View" at bounding box center [174, 336] width 144 height 34
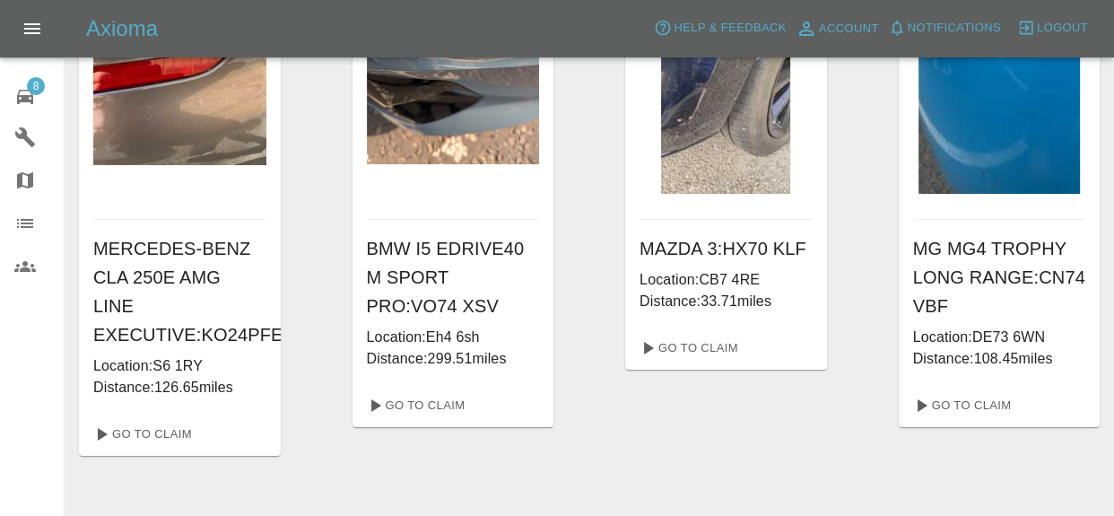
scroll to position [194, 0]
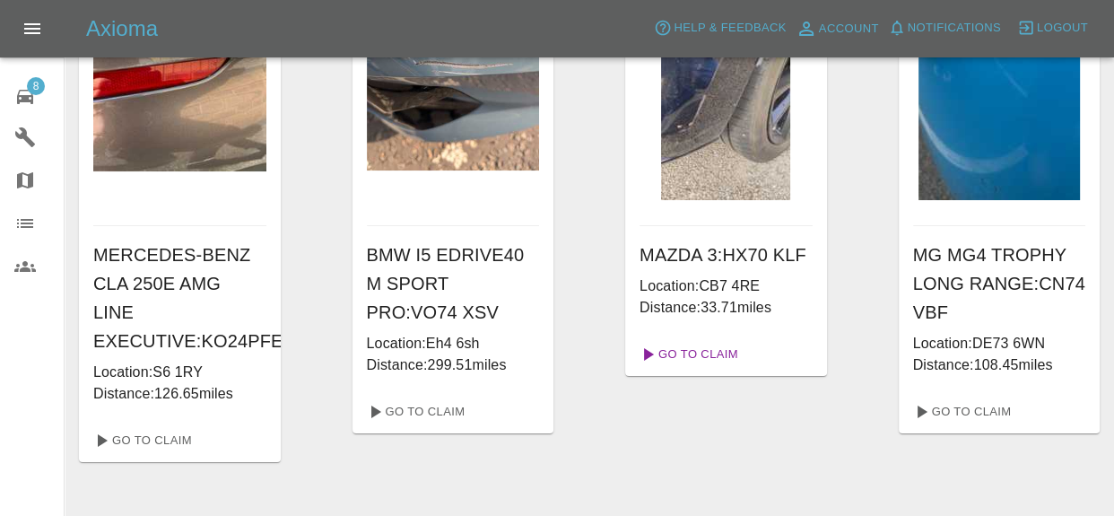
click at [707, 365] on link "Go To Claim" at bounding box center [688, 354] width 110 height 29
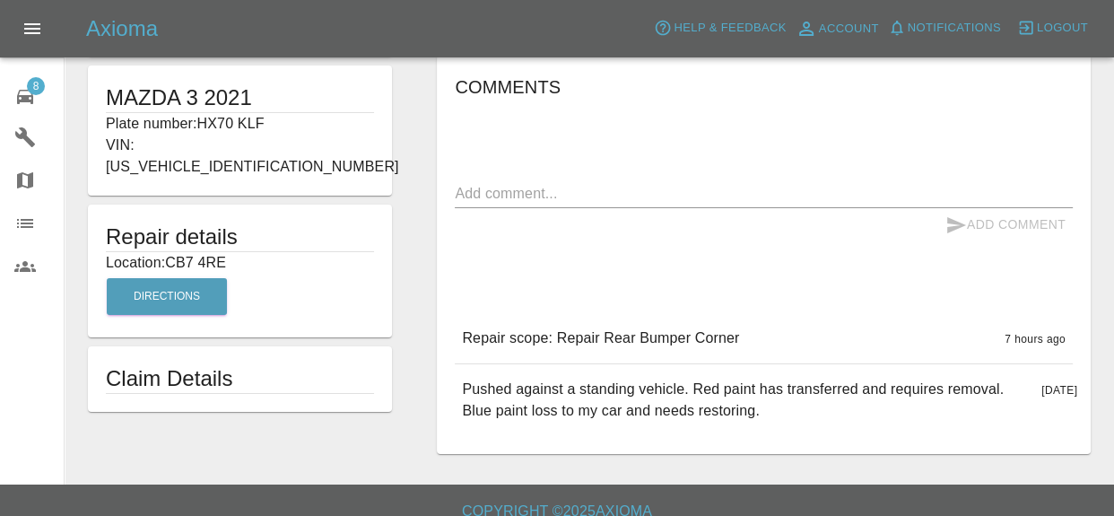
scroll to position [297, 0]
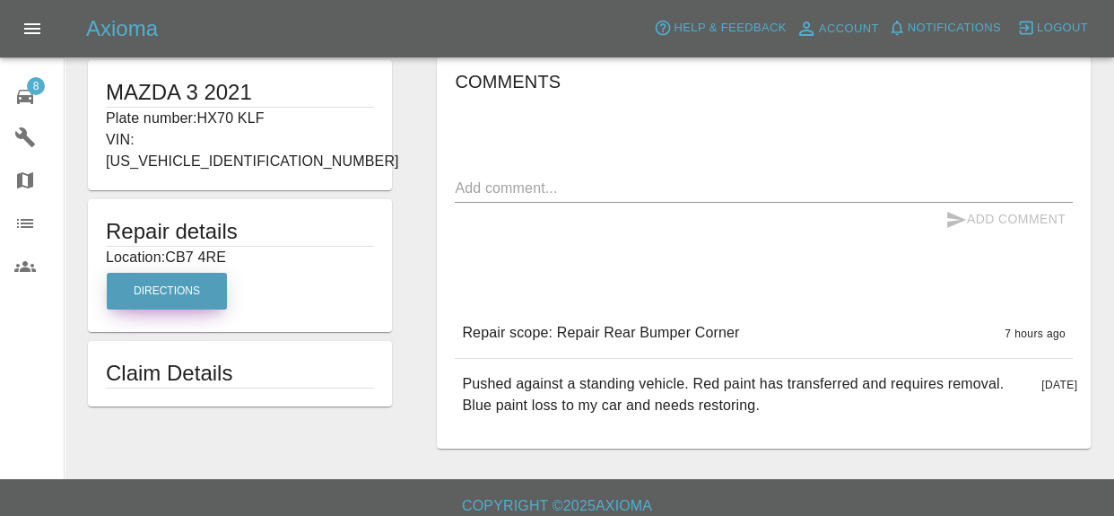
click at [139, 273] on button "Directions" at bounding box center [167, 291] width 120 height 37
click at [150, 273] on button "Directions" at bounding box center [167, 291] width 120 height 37
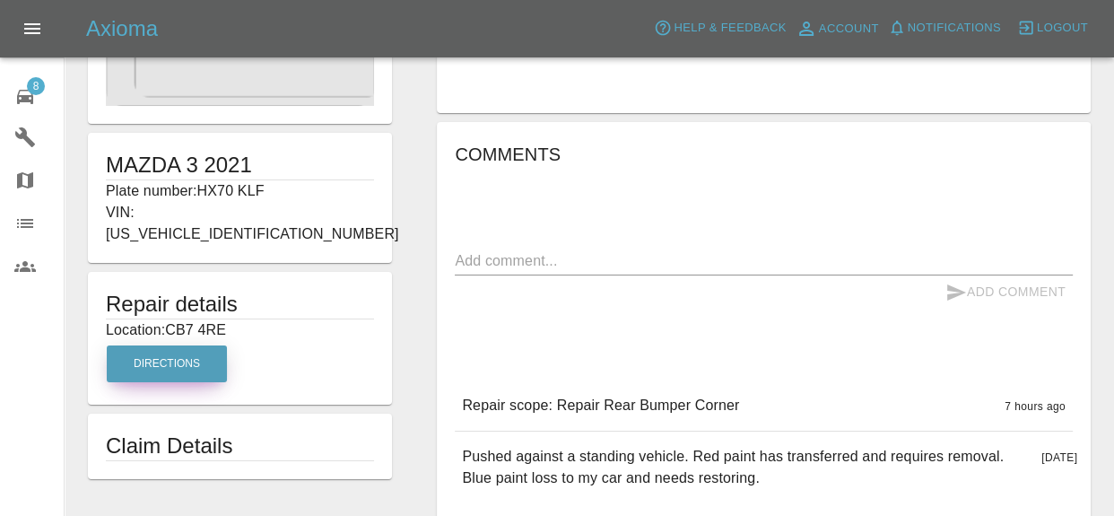
scroll to position [178, 0]
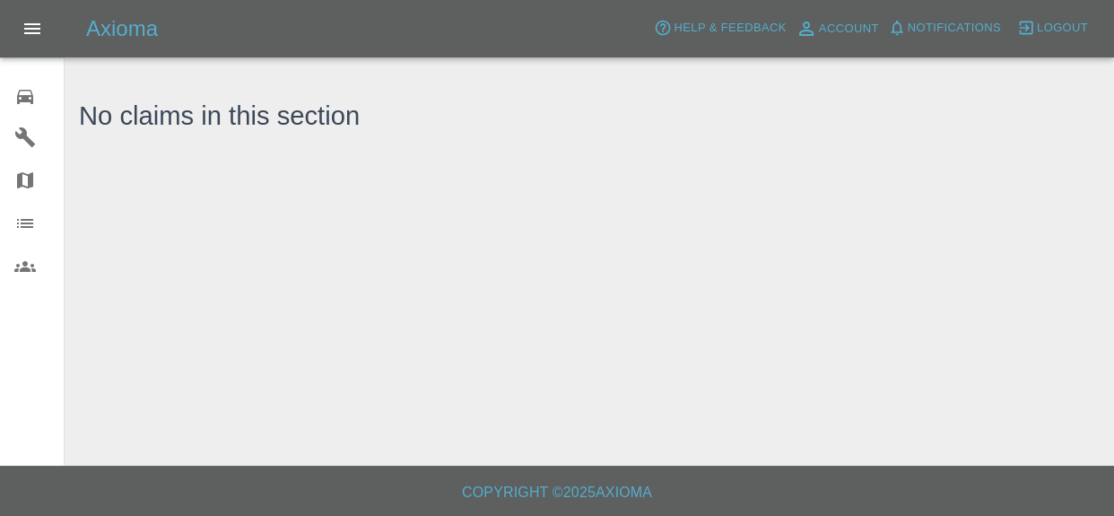
click at [26, 46] on button "Open drawer" at bounding box center [32, 28] width 43 height 43
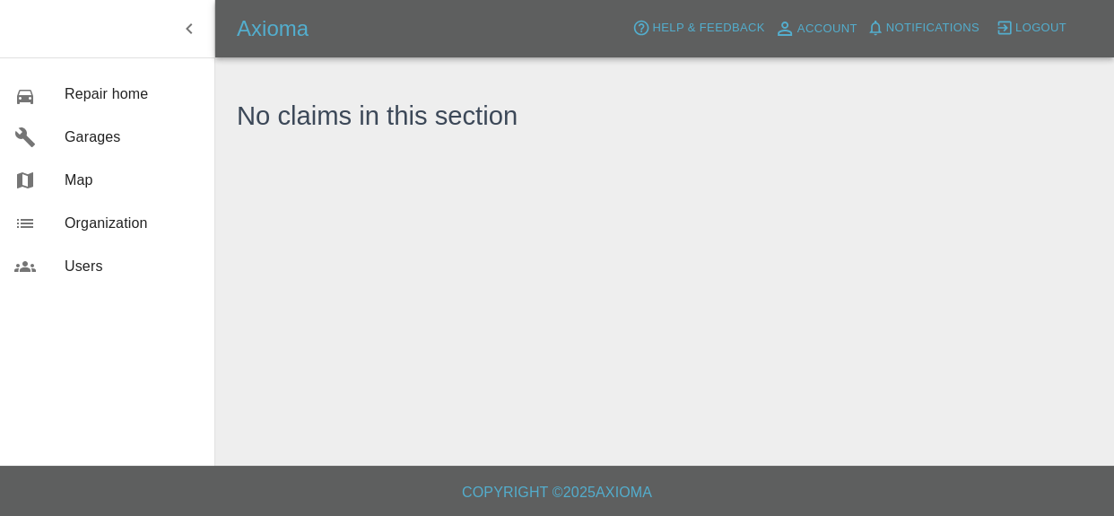
click at [275, 78] on div at bounding box center [668, 50] width 863 height 57
click at [184, 28] on icon "button" at bounding box center [190, 29] width 22 height 22
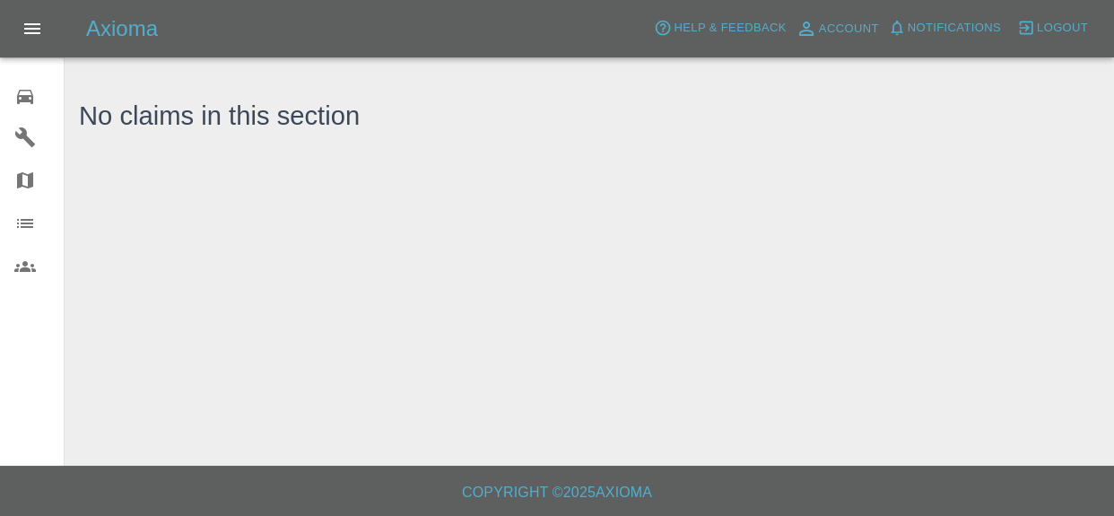
click at [42, 42] on button "Open drawer" at bounding box center [32, 28] width 43 height 43
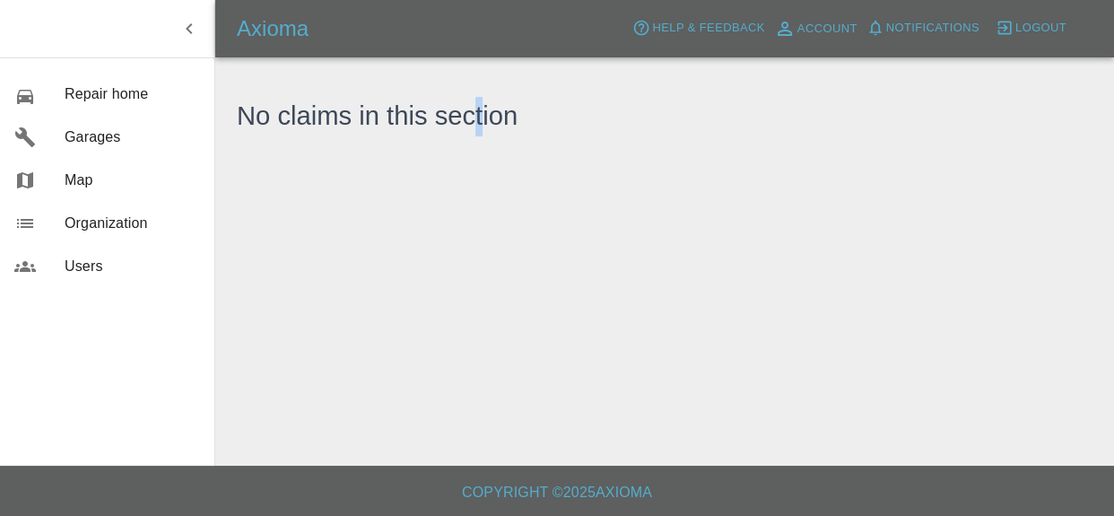
click at [478, 96] on div "No claims in this section" at bounding box center [377, 112] width 281 height 66
click at [489, 139] on div "No claims in this section" at bounding box center [377, 112] width 281 height 66
click at [474, 200] on main "No claims in this section" at bounding box center [557, 233] width 1114 height 466
click at [192, 34] on icon "button" at bounding box center [190, 29] width 22 height 22
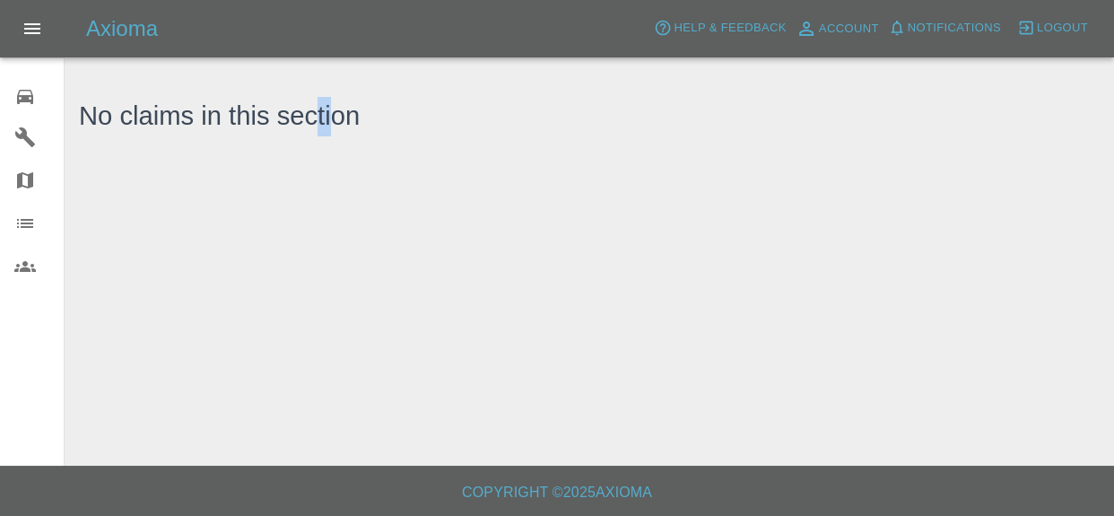
click at [16, 87] on ul "Repair home Garages Map Organization Users" at bounding box center [32, 180] width 64 height 244
drag, startPoint x: 181, startPoint y: 402, endPoint x: 1113, endPoint y: 555, distance: 943.8
click at [1113, 515] on html "Axioma Help & Feedback Account Notifications 0 Logout Repair home Garages Map O…" at bounding box center [557, 258] width 1114 height 516
click at [1113, 428] on main "No claims in this section" at bounding box center [557, 233] width 1114 height 466
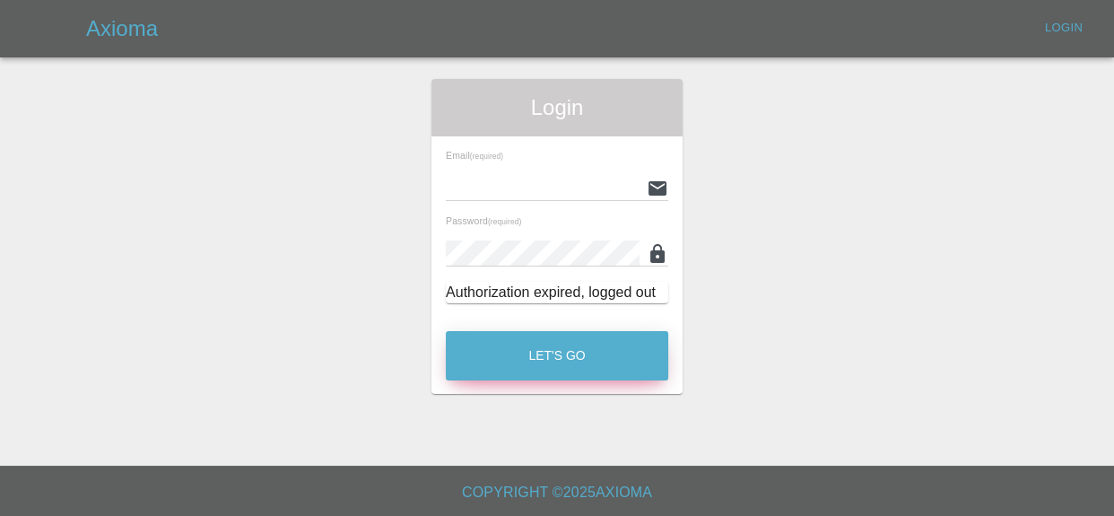
type input "[EMAIL_ADDRESS][DOMAIN_NAME]"
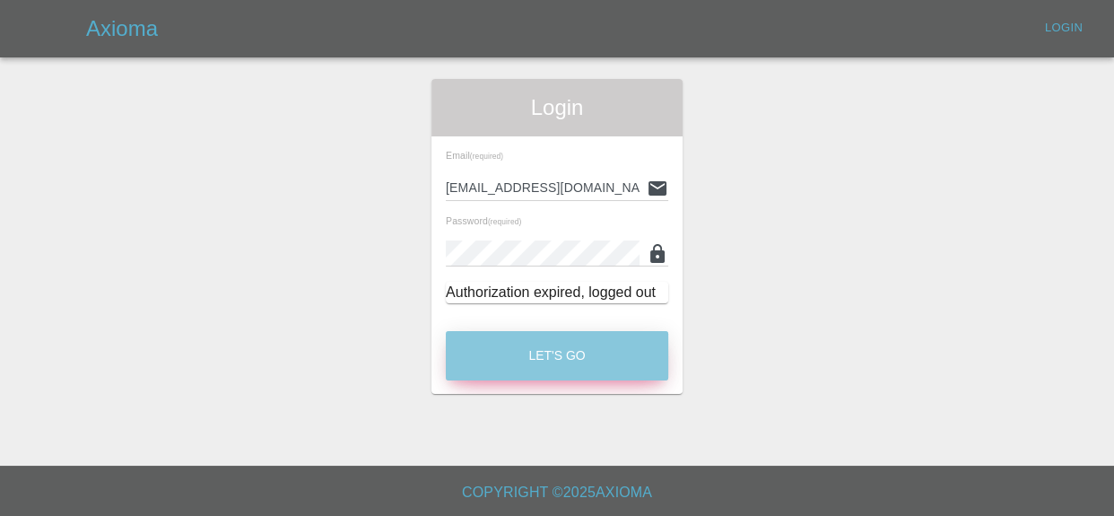
click at [614, 335] on button "Let's Go" at bounding box center [557, 355] width 223 height 49
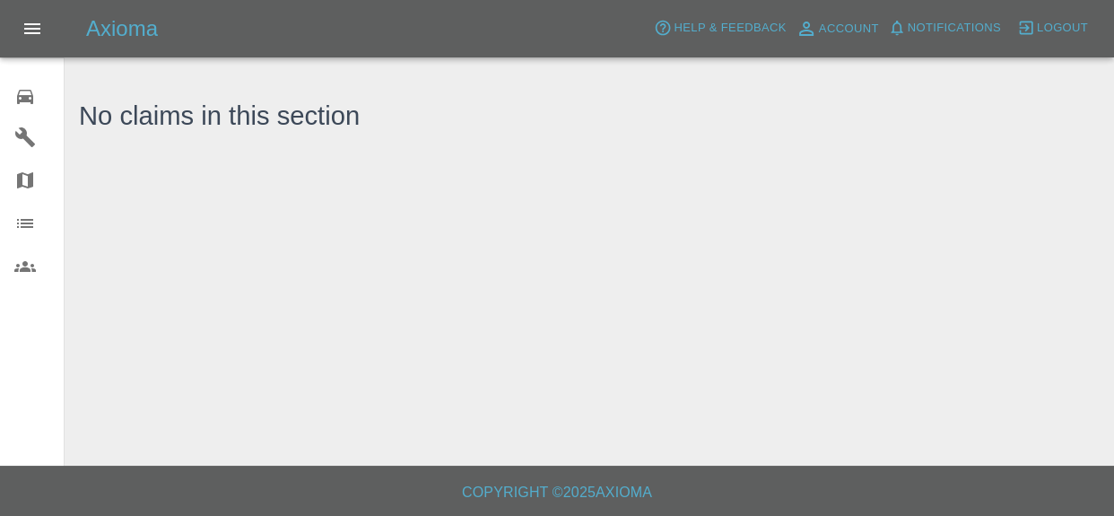
click at [921, 30] on span "Notifications" at bounding box center [954, 28] width 93 height 21
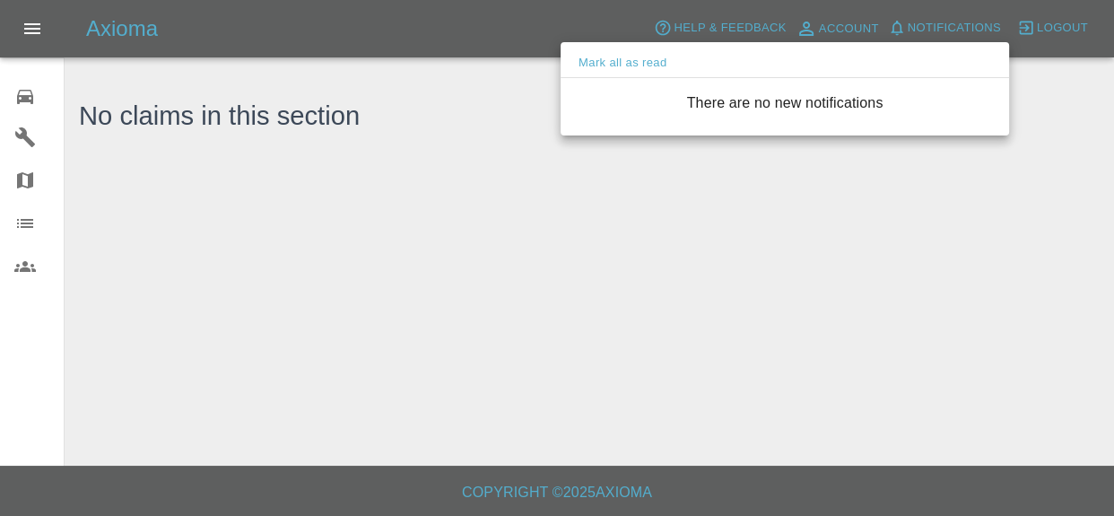
click at [15, 95] on div at bounding box center [557, 258] width 1114 height 516
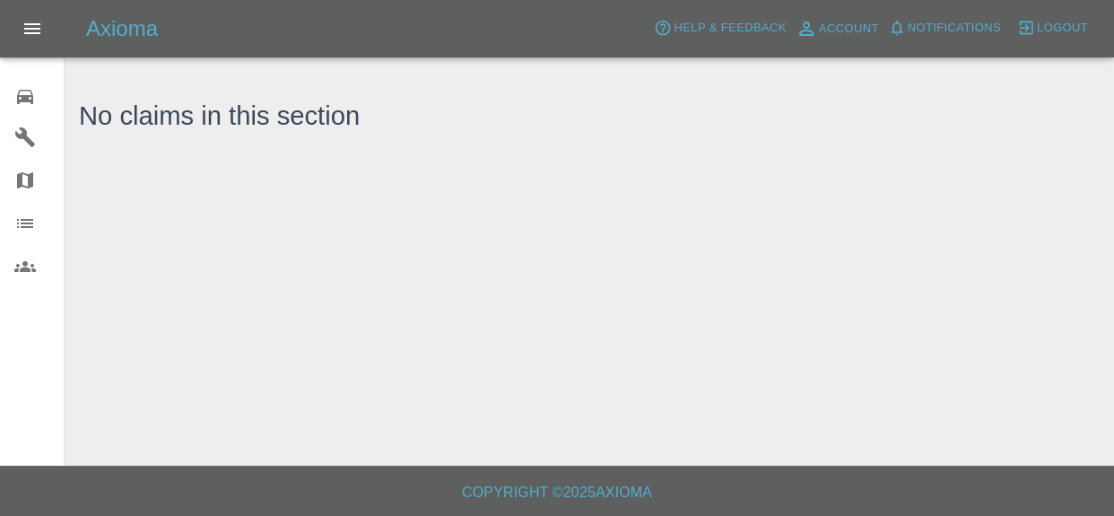
click at [26, 93] on icon at bounding box center [25, 97] width 22 height 22
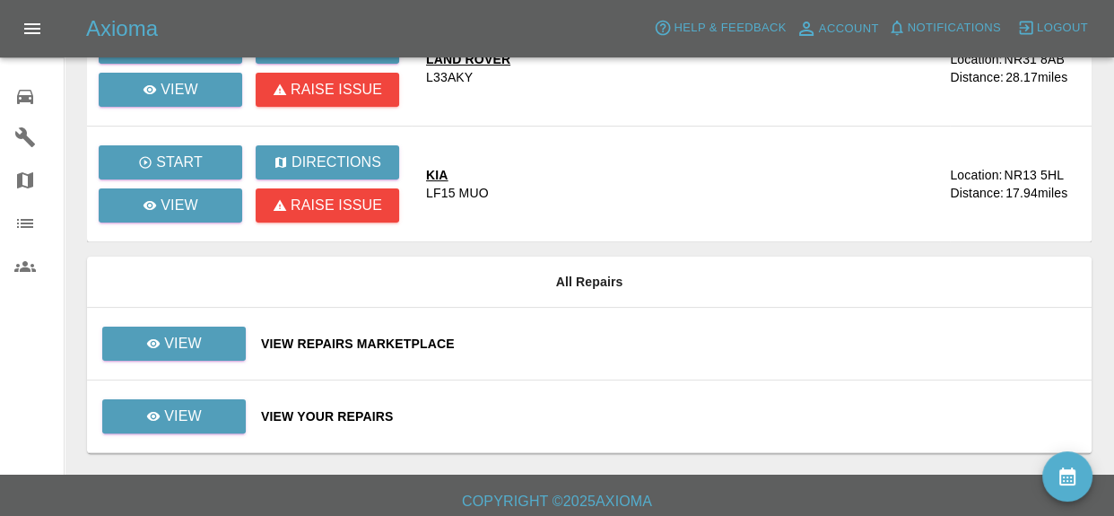
scroll to position [345, 0]
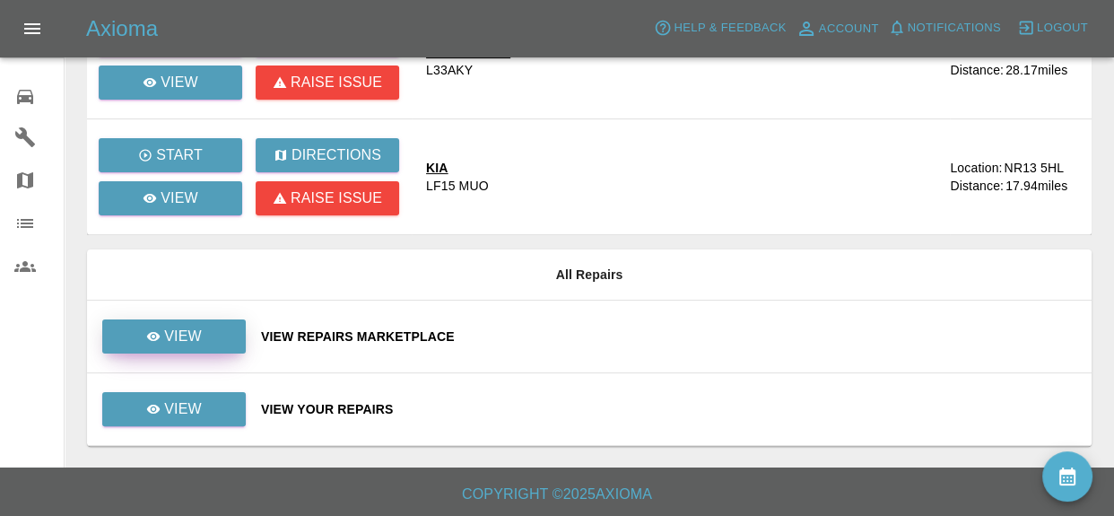
click at [175, 346] on link "View" at bounding box center [174, 336] width 144 height 34
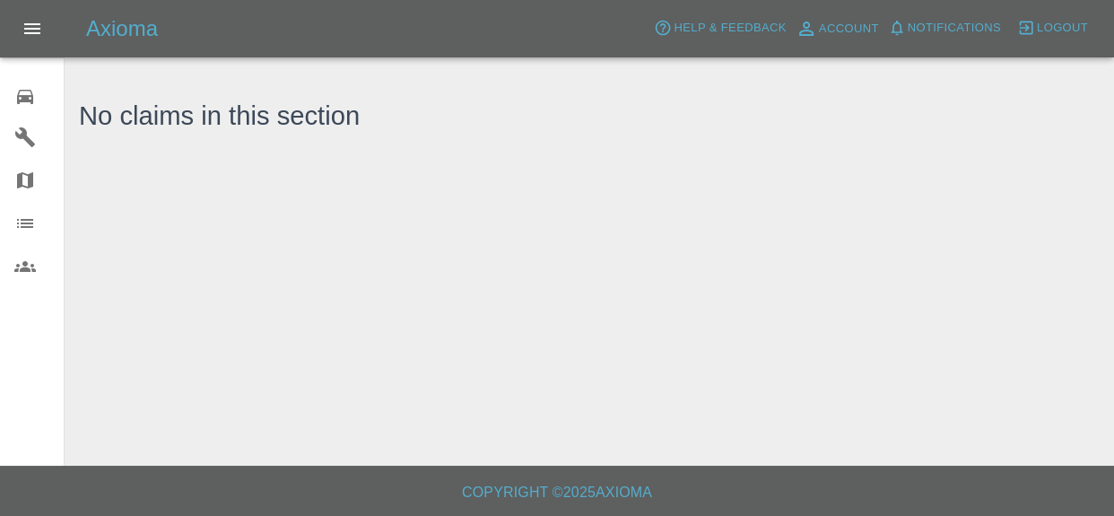
click at [22, 105] on icon at bounding box center [25, 97] width 22 height 22
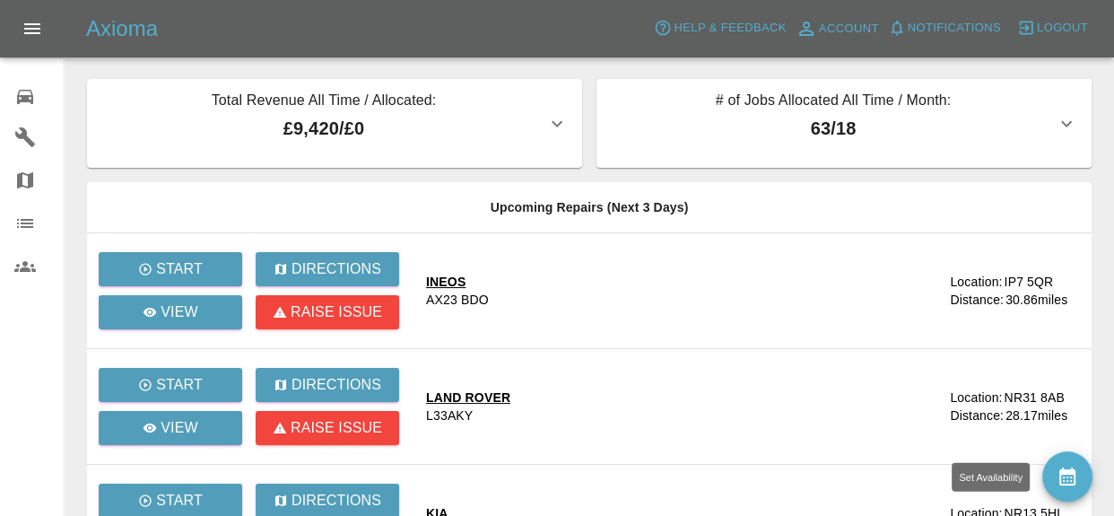
click at [1041, 476] on body "Axioma Help & Feedback Account Notifications 0 Logout 0 Repair home Garages Map…" at bounding box center [557, 431] width 1114 height 863
click at [1072, 469] on icon "availability" at bounding box center [1068, 476] width 16 height 18
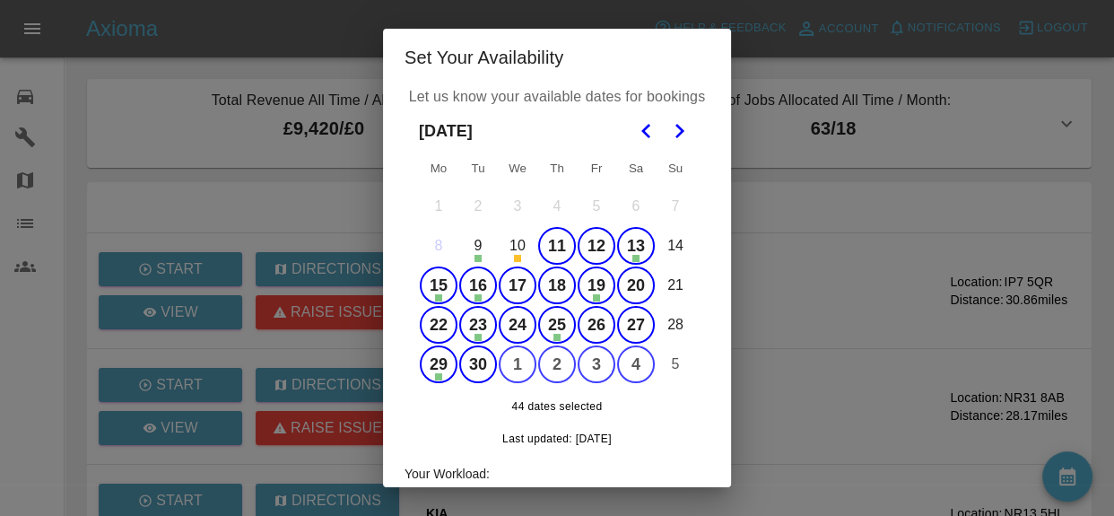
click at [558, 241] on button "11" at bounding box center [557, 246] width 38 height 38
click at [790, 278] on div "Set Your Availability Let us know your available dates for bookings [DATE] Mo T…" at bounding box center [557, 258] width 1114 height 516
